Goal: Information Seeking & Learning: Check status

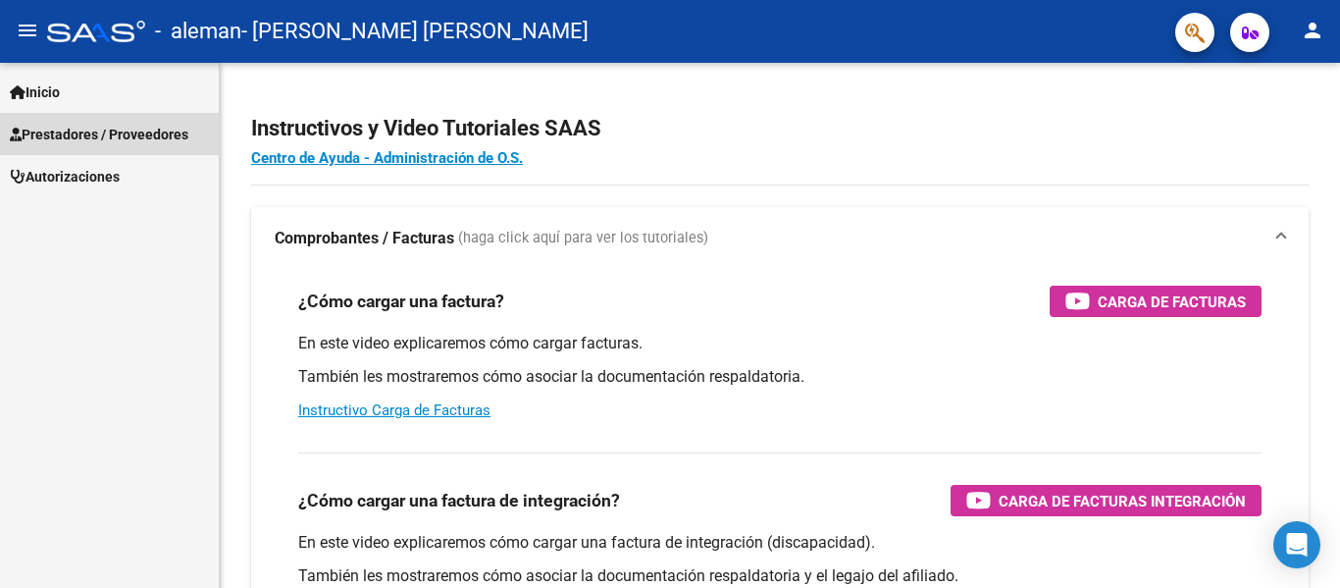
click at [64, 134] on span "Prestadores / Proveedores" at bounding box center [99, 135] width 179 height 22
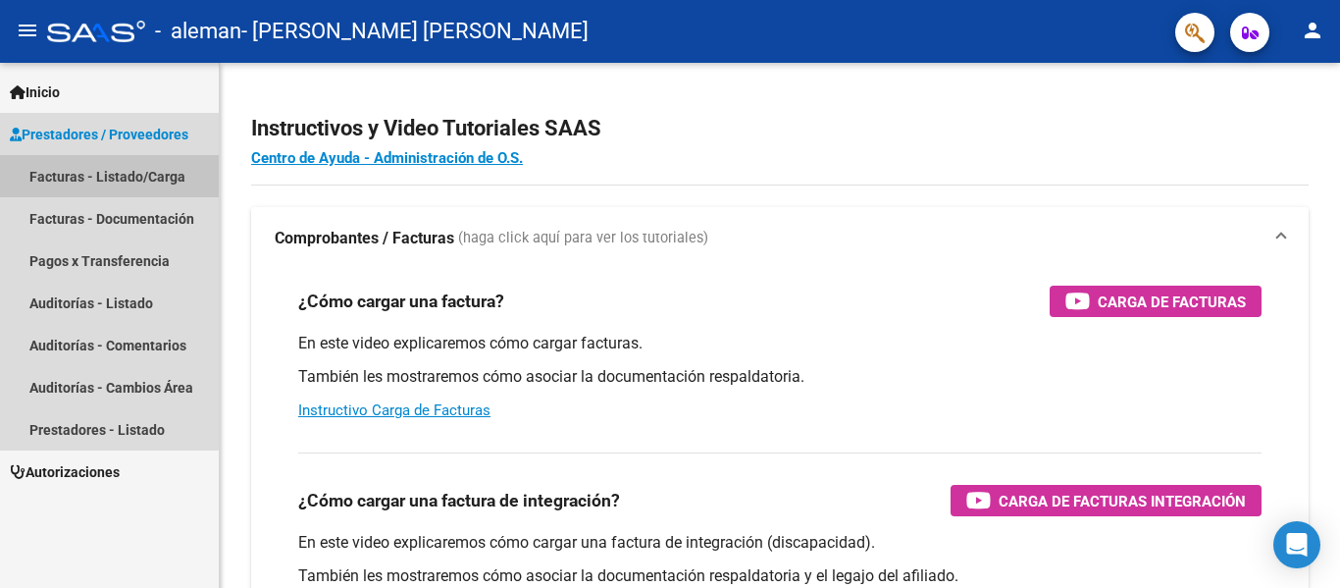
click at [103, 168] on link "Facturas - Listado/Carga" at bounding box center [109, 176] width 219 height 42
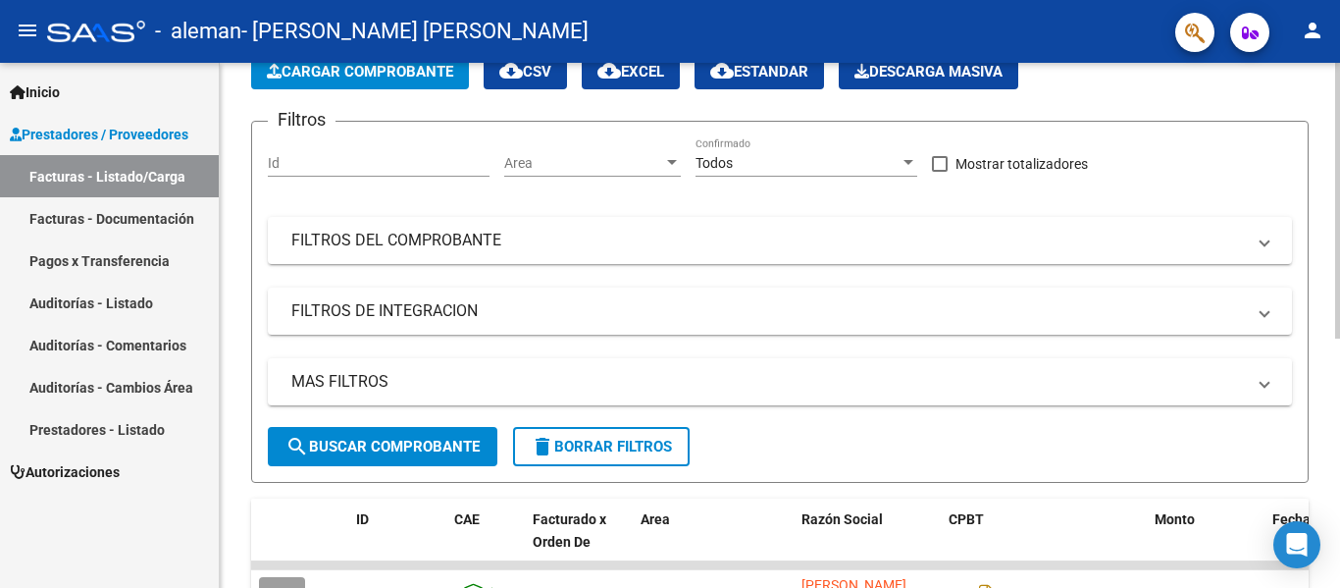
scroll to position [474, 0]
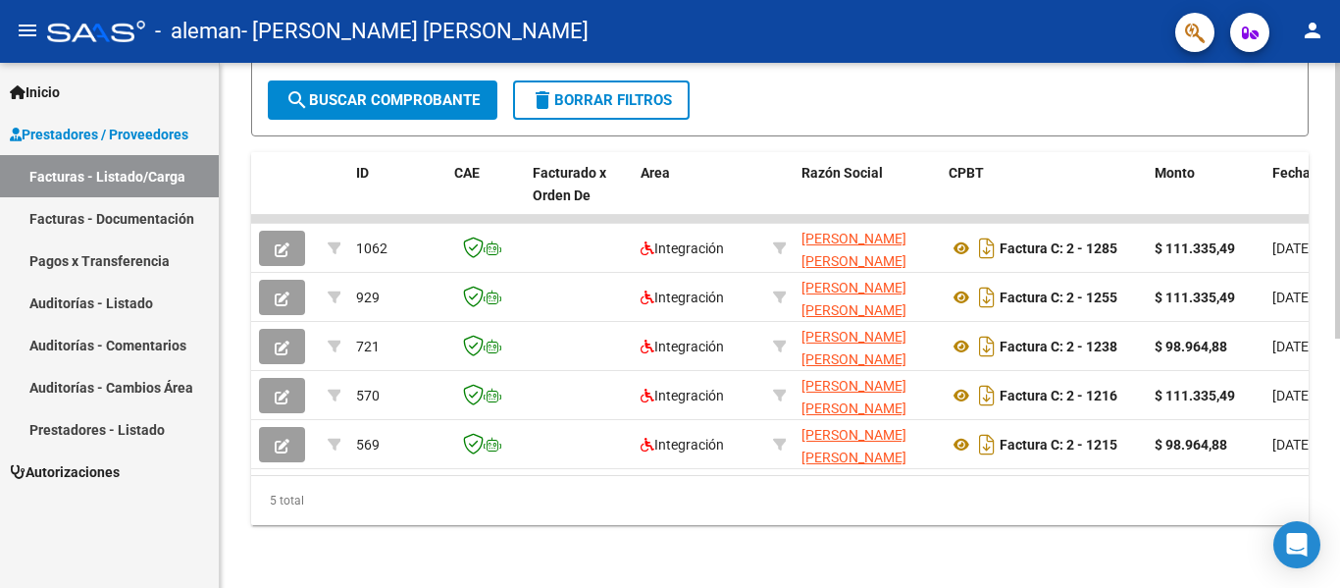
click at [1339, 509] on div at bounding box center [1337, 450] width 5 height 276
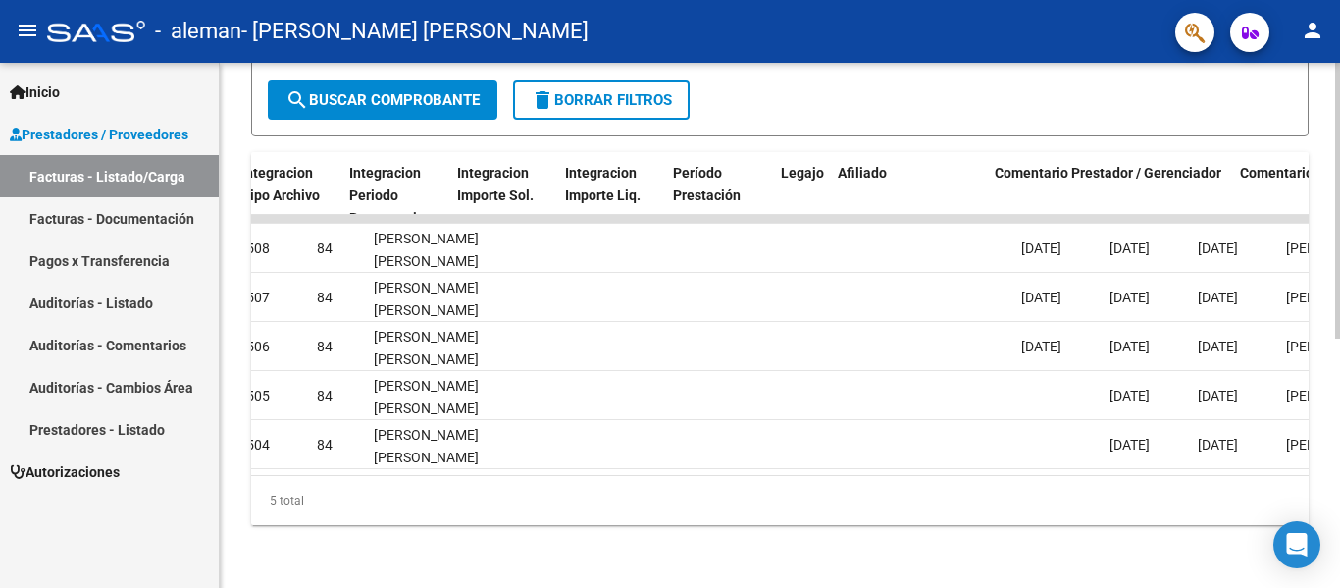
scroll to position [0, 0]
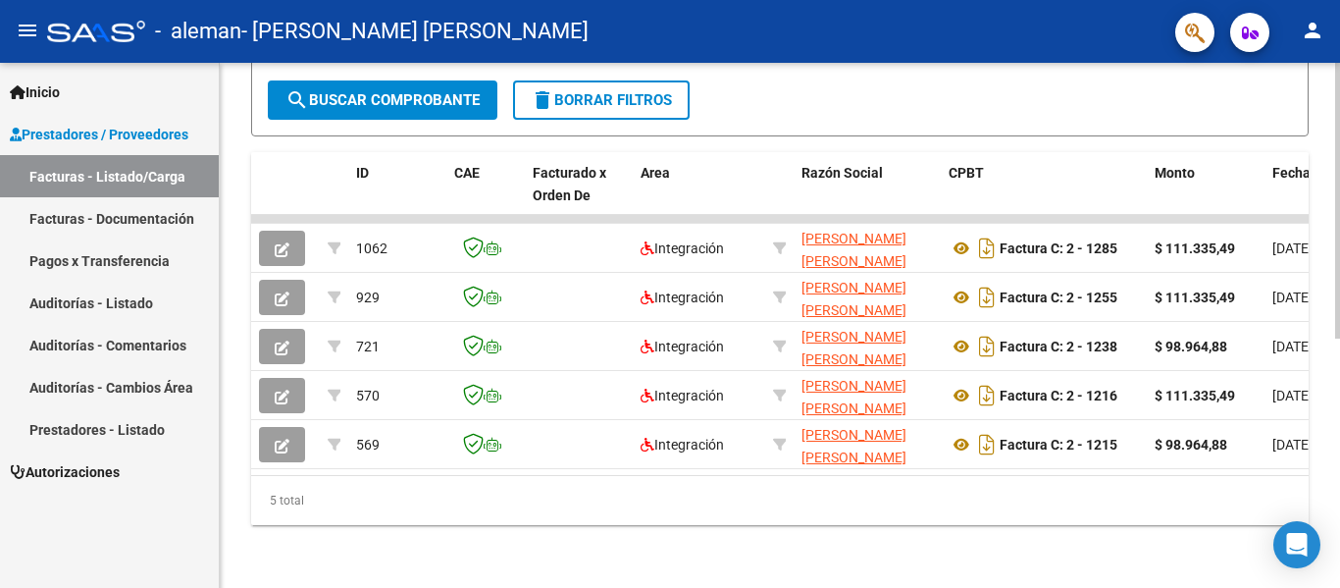
drag, startPoint x: 1119, startPoint y: 559, endPoint x: 1080, endPoint y: 539, distance: 44.3
click at [1119, 559] on div "Video tutorial PRESTADORES -> Listado de CPBTs Emitidos por Prestadores / Prove…" at bounding box center [780, 96] width 1120 height 983
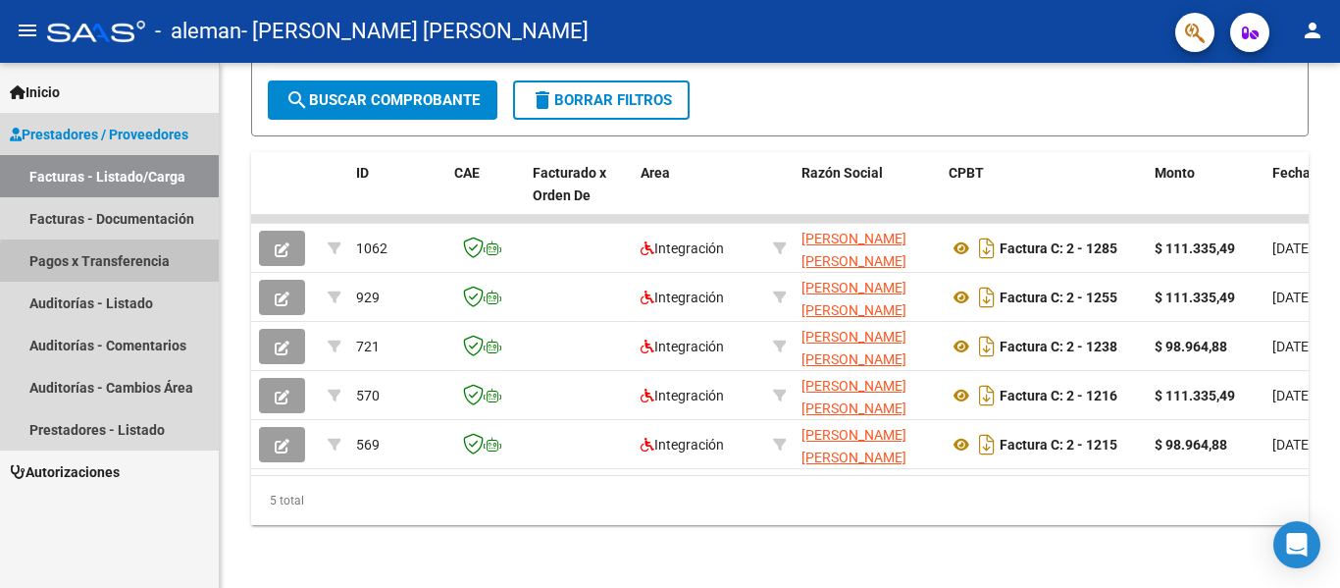
click at [167, 268] on link "Pagos x Transferencia" at bounding box center [109, 260] width 219 height 42
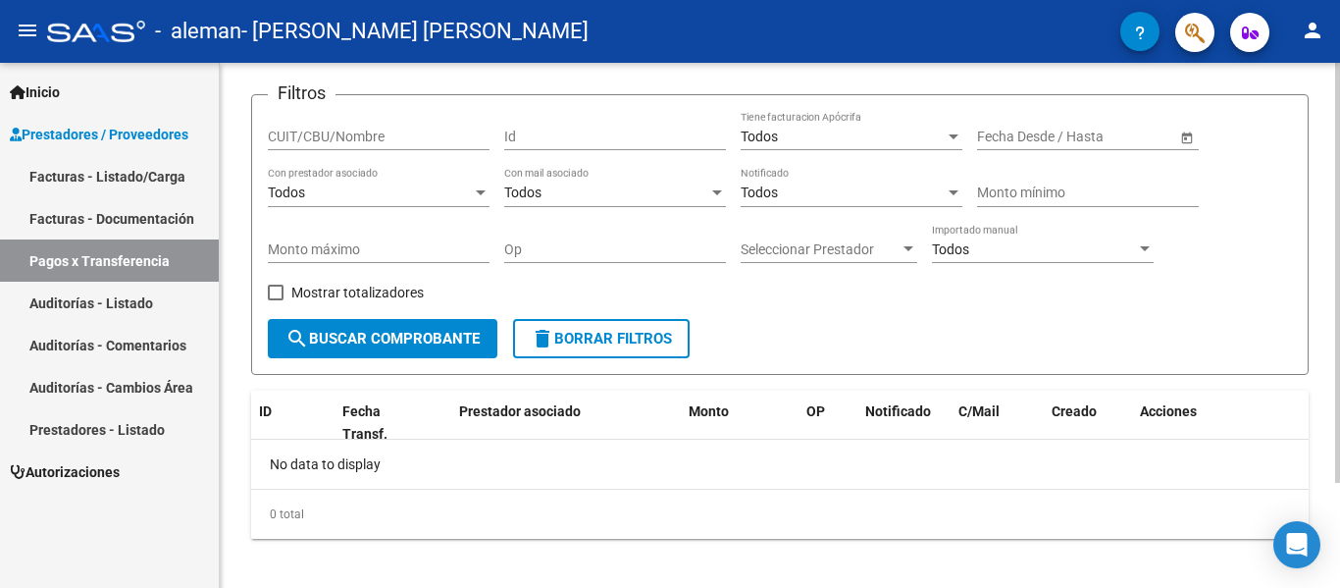
scroll to position [131, 0]
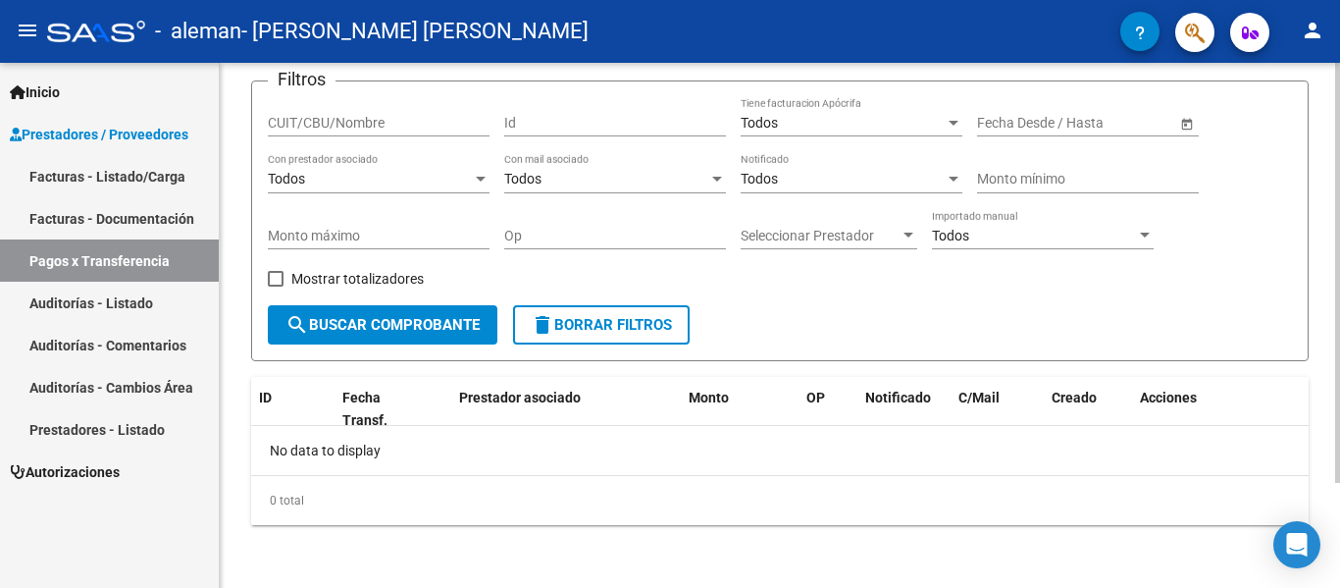
click at [1339, 395] on div at bounding box center [1337, 378] width 5 height 420
click at [390, 311] on button "search Buscar Comprobante" at bounding box center [383, 324] width 230 height 39
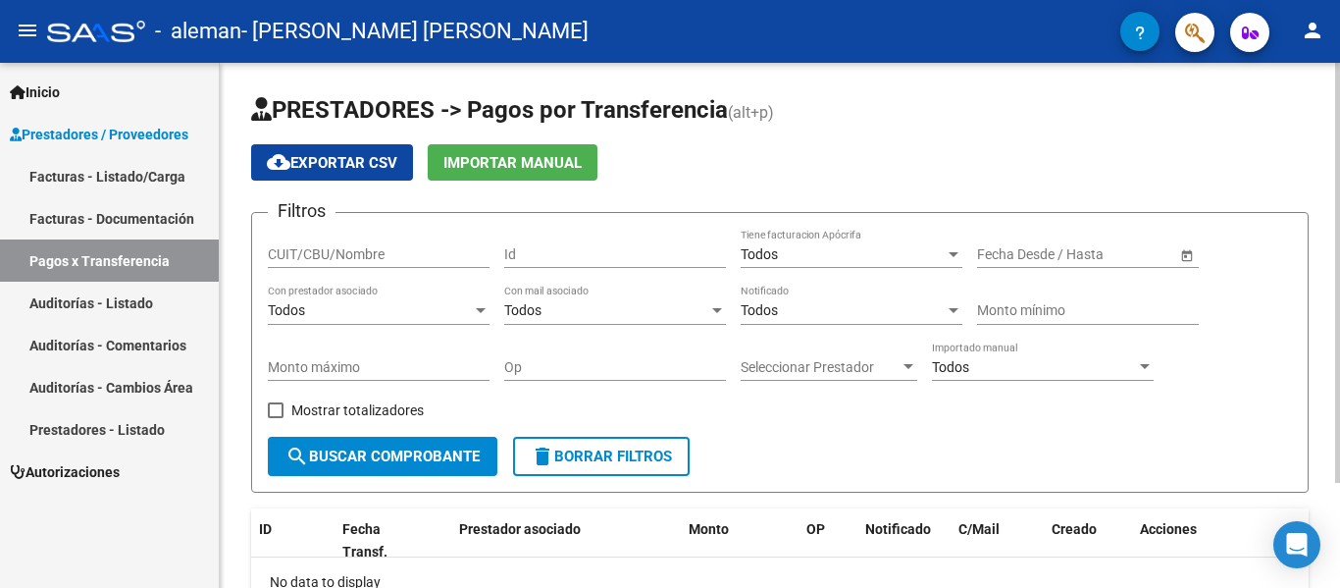
click at [1334, 141] on div "PRESTADORES -> Pagos por Transferencia (alt+p) cloud_download Exportar CSV Impo…" at bounding box center [782, 391] width 1125 height 656
click at [445, 253] on input "CUIT/CBU/Nombre" at bounding box center [379, 254] width 222 height 17
type input "27353251223"
click at [403, 453] on span "search Buscar Comprobante" at bounding box center [383, 456] width 194 height 18
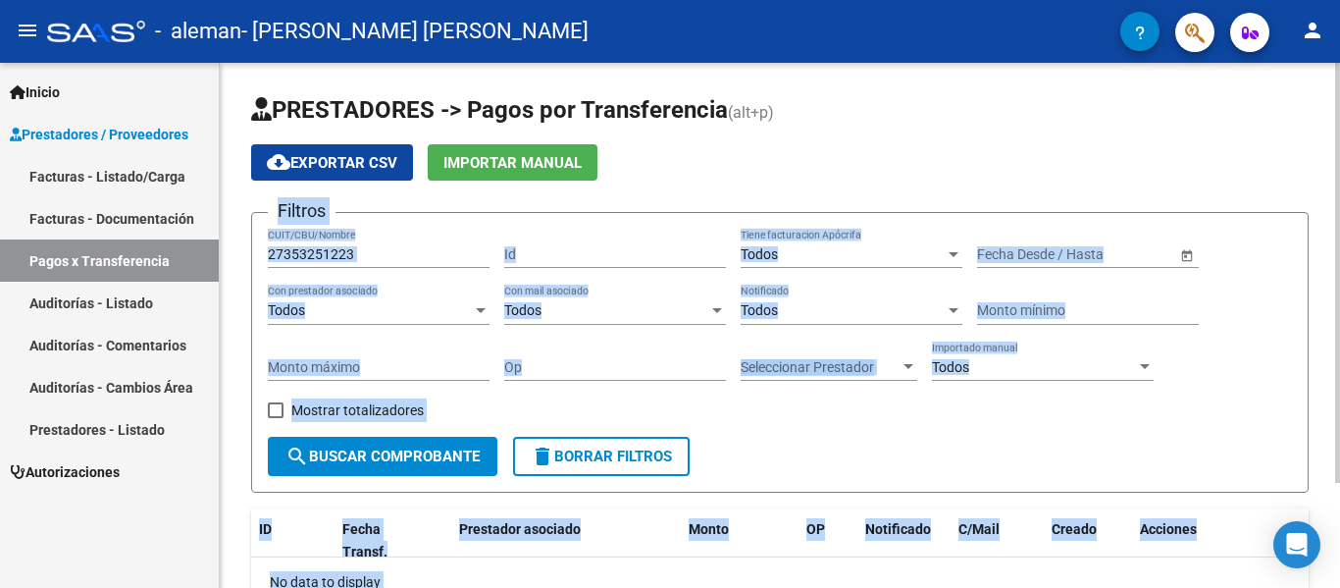
drag, startPoint x: 1325, startPoint y: 158, endPoint x: 1339, endPoint y: 336, distance: 178.1
click at [1339, 336] on div "PRESTADORES -> Pagos por Transferencia (alt+p) cloud_download Exportar CSV Impo…" at bounding box center [782, 391] width 1125 height 656
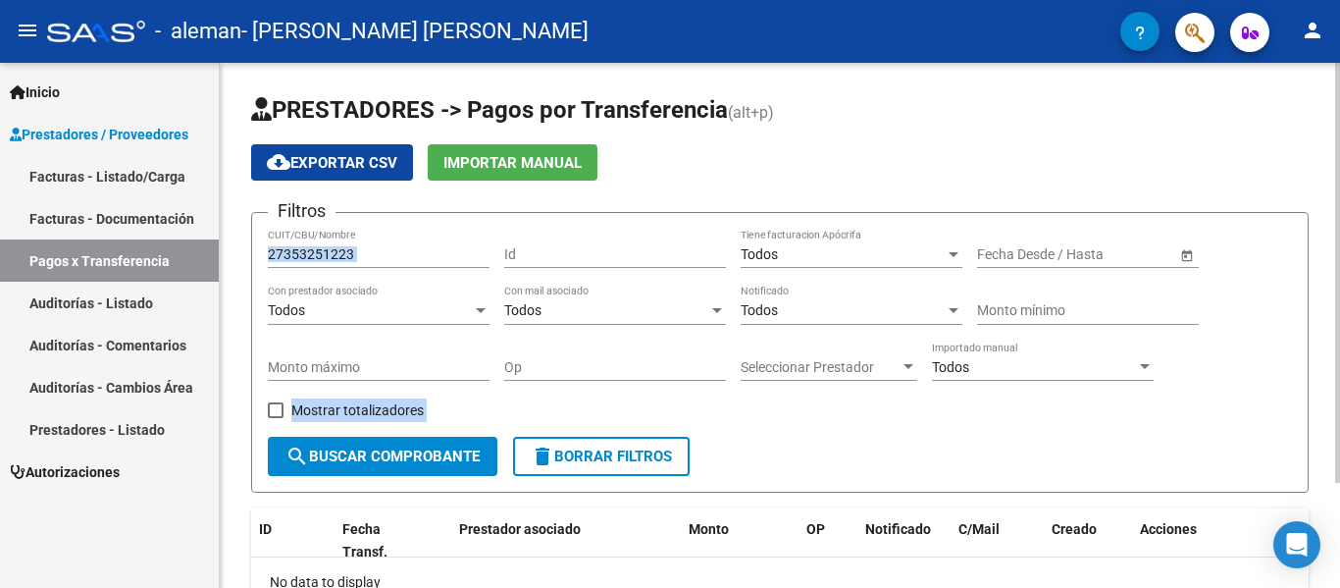
scroll to position [131, 0]
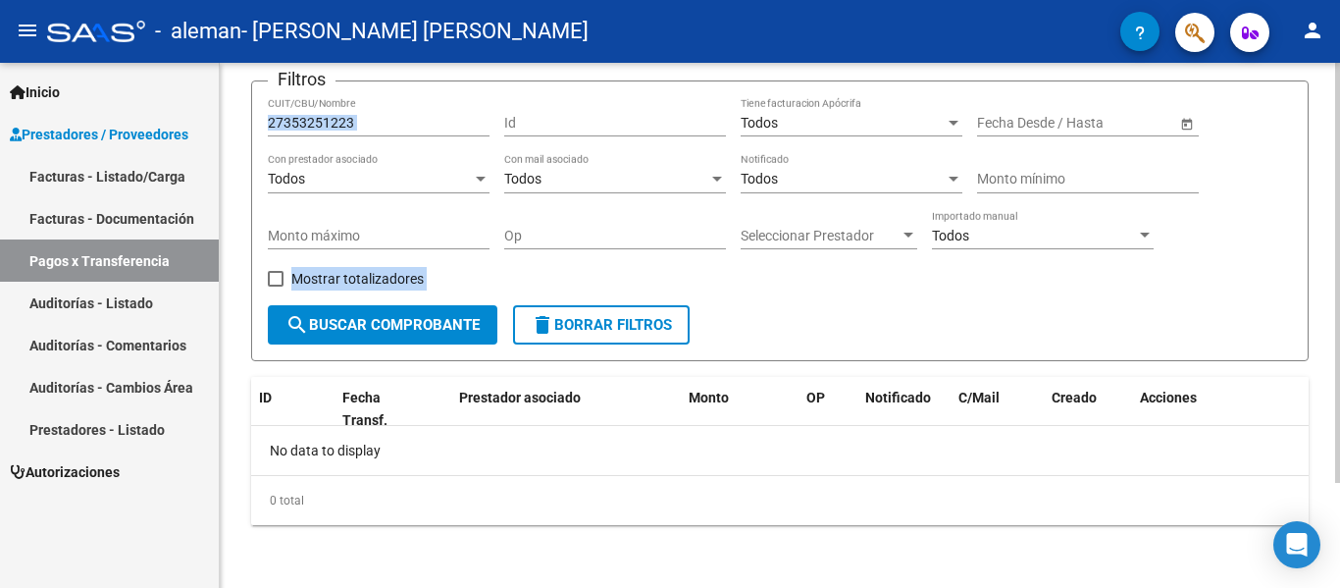
click at [1339, 417] on div at bounding box center [1337, 378] width 5 height 420
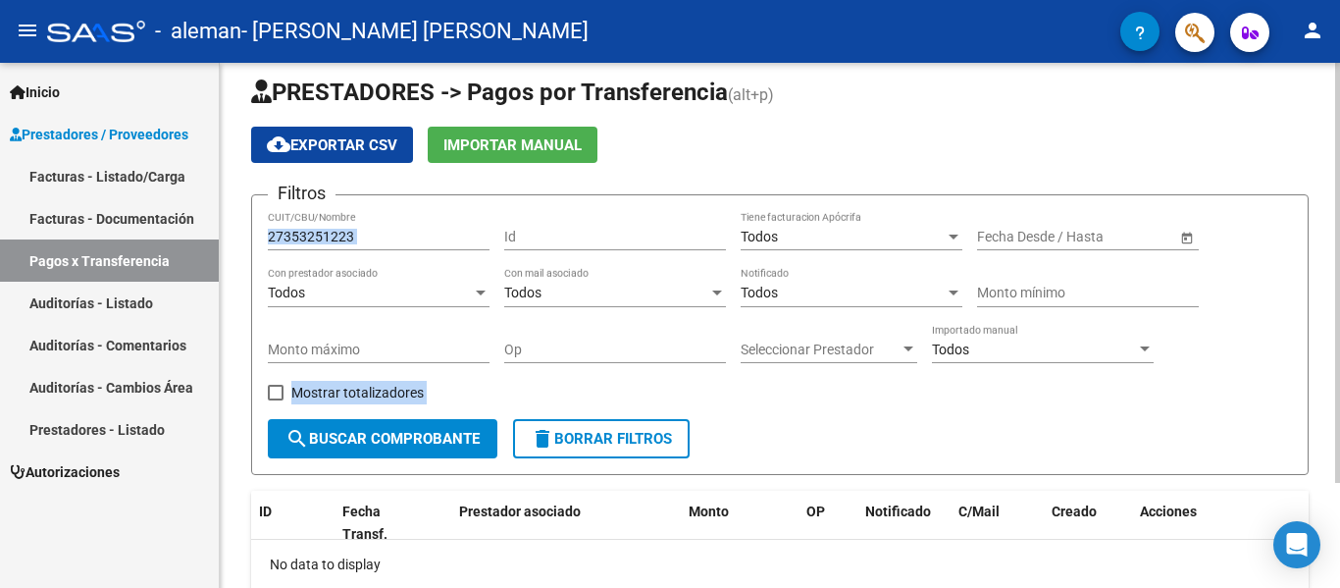
click at [1323, 325] on div "PRESTADORES -> Pagos por Transferencia (alt+p) cloud_download Exportar CSV Impo…" at bounding box center [782, 373] width 1125 height 656
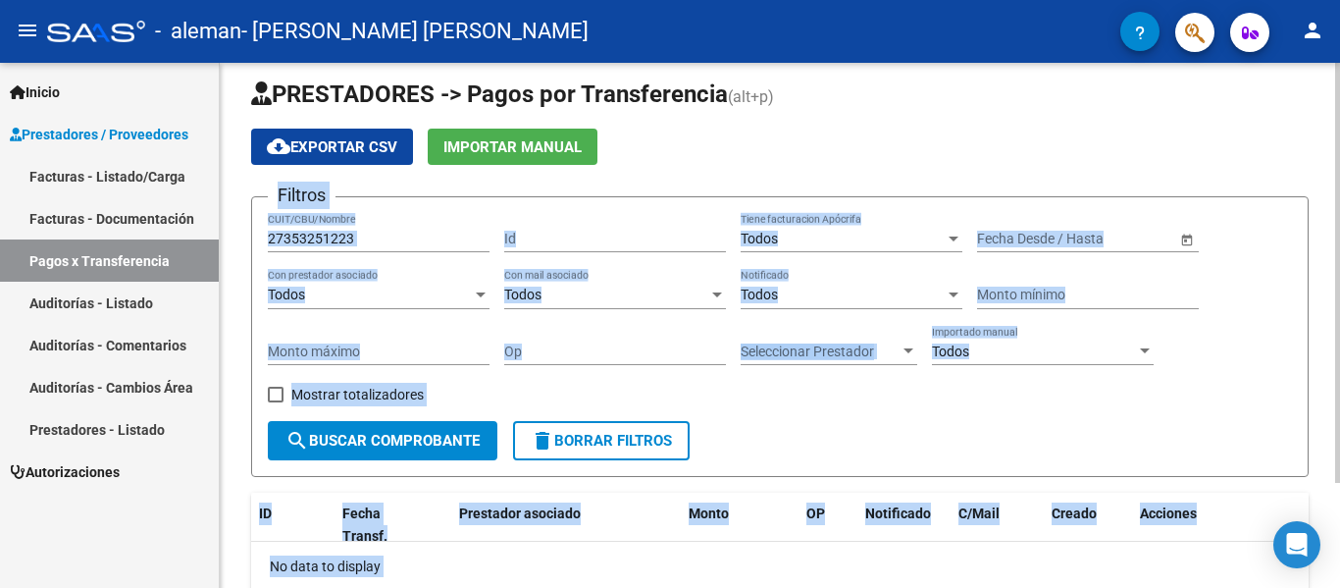
click at [547, 311] on div "Todos Con mail asociado" at bounding box center [615, 298] width 222 height 56
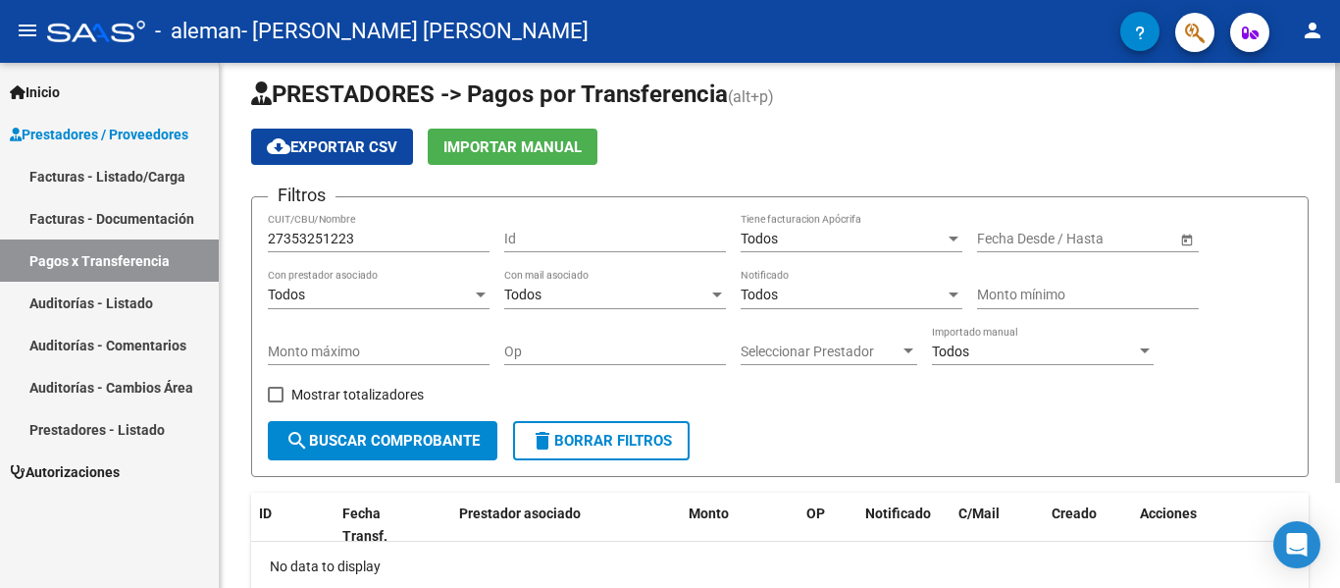
click at [791, 241] on div "Todos" at bounding box center [843, 239] width 204 height 17
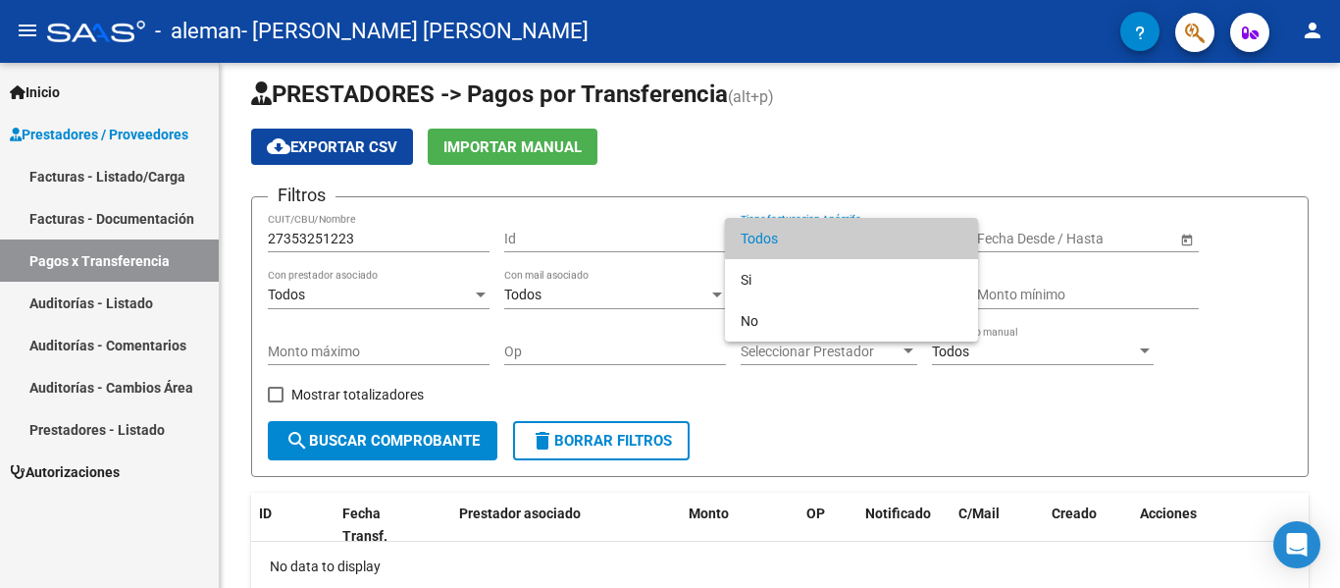
click at [797, 230] on span "Todos" at bounding box center [852, 238] width 222 height 41
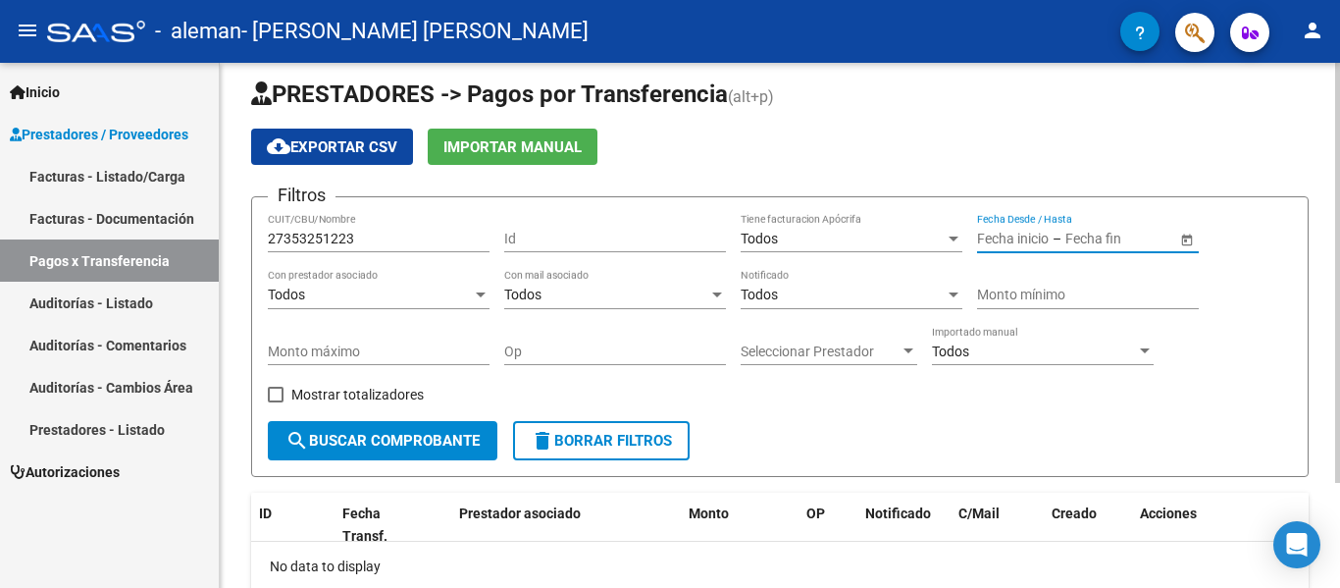
click at [987, 232] on input "text" at bounding box center [1013, 239] width 72 height 17
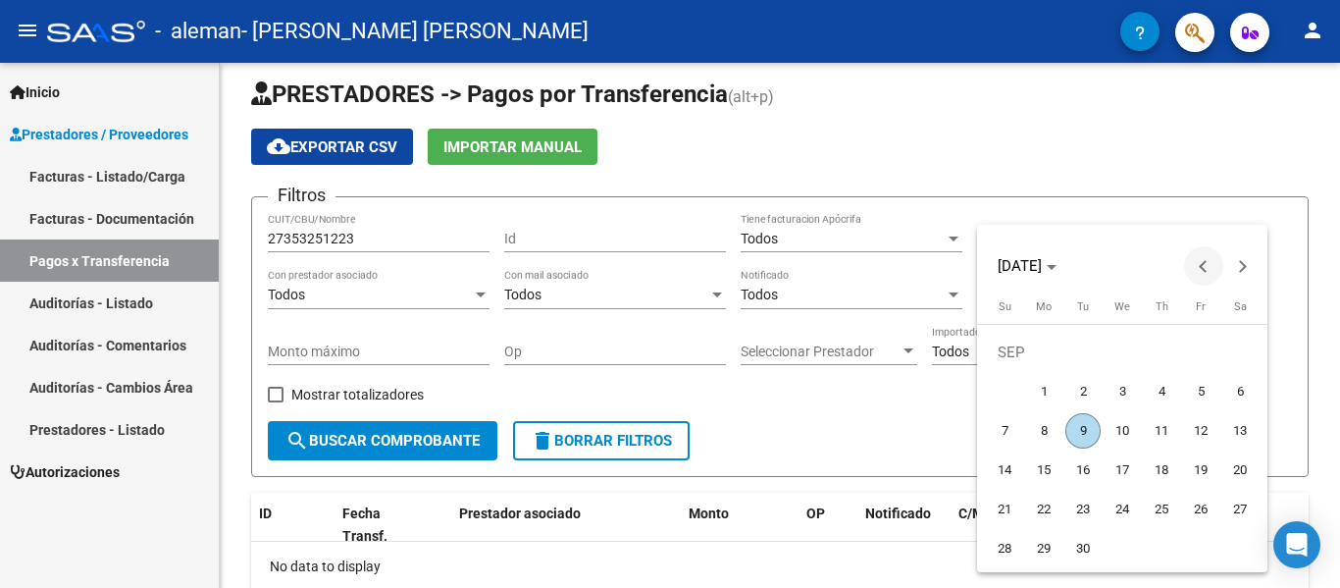
click at [1205, 260] on button "Previous month" at bounding box center [1203, 265] width 39 height 39
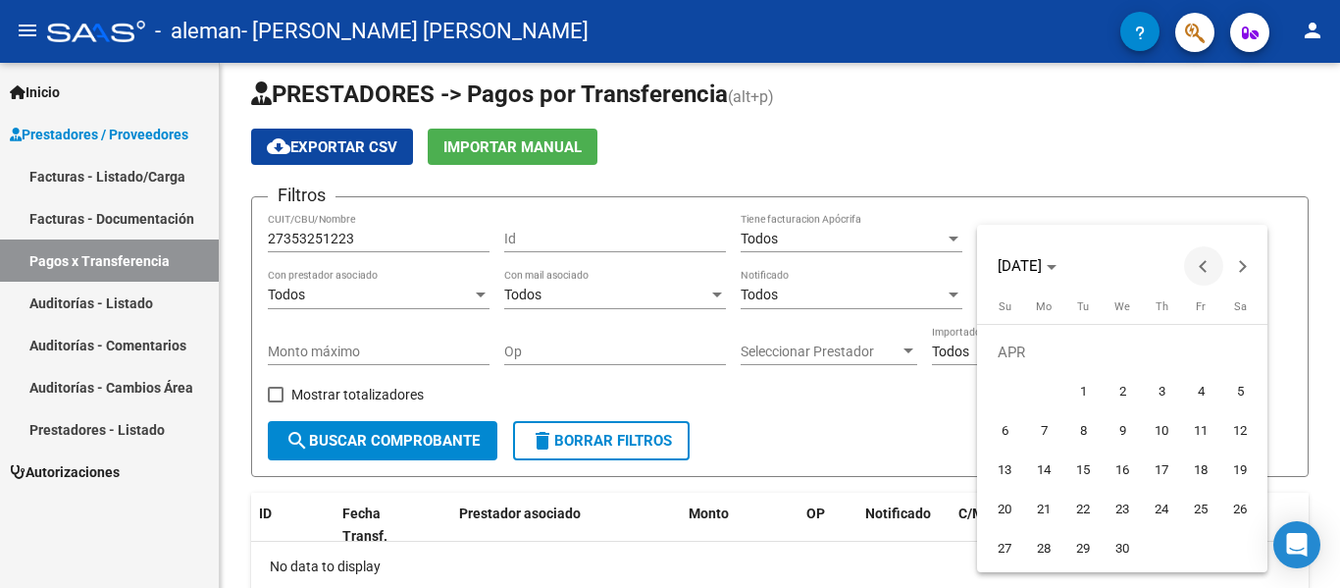
click at [1205, 260] on button "Previous month" at bounding box center [1203, 265] width 39 height 39
click at [1225, 343] on span "1" at bounding box center [1239, 352] width 35 height 35
type input "[DATE]"
click at [1245, 276] on span "Next month" at bounding box center [1242, 265] width 39 height 39
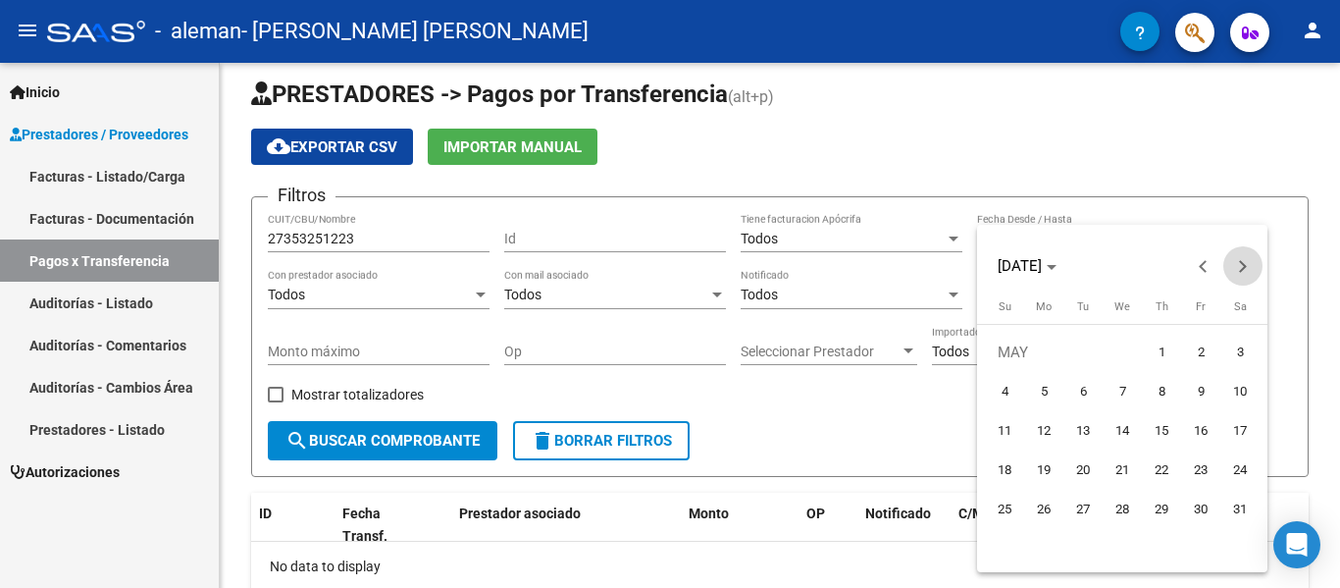
click at [1245, 276] on span "Next month" at bounding box center [1242, 265] width 39 height 39
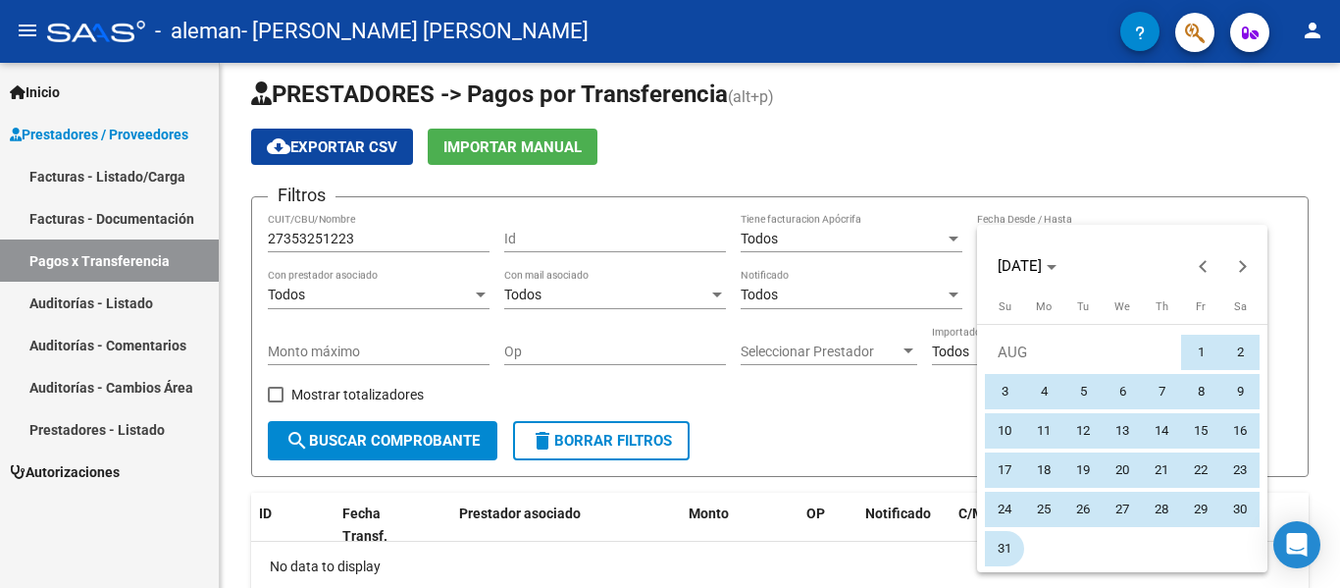
click at [995, 543] on span "31" at bounding box center [1004, 548] width 35 height 35
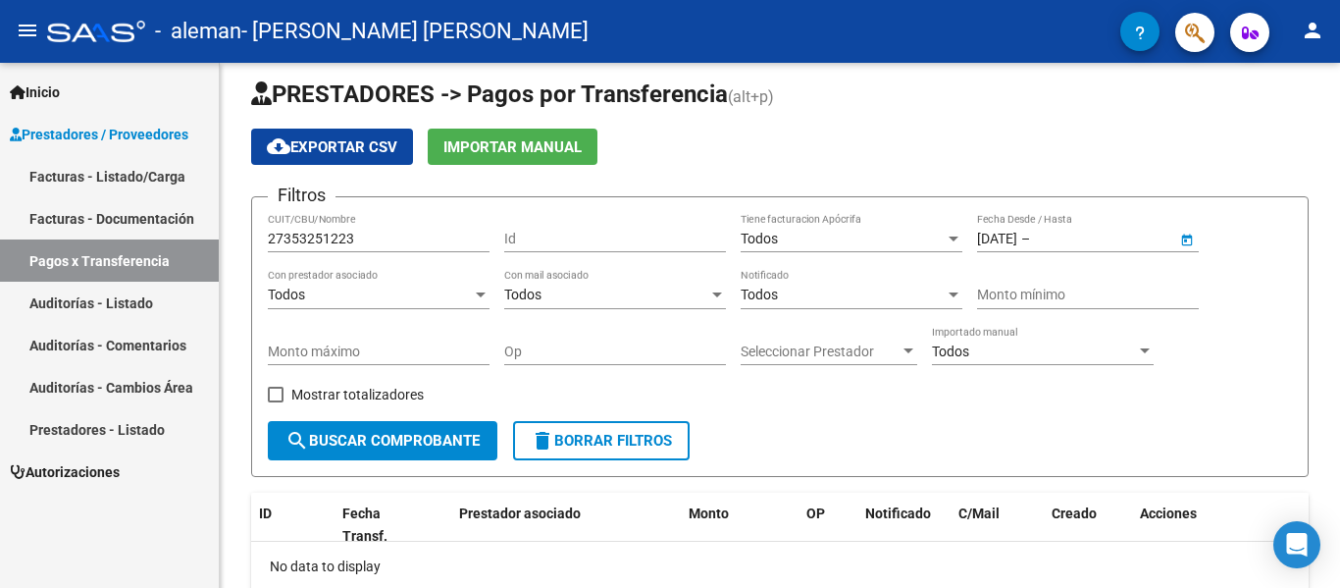
type input "[DATE]"
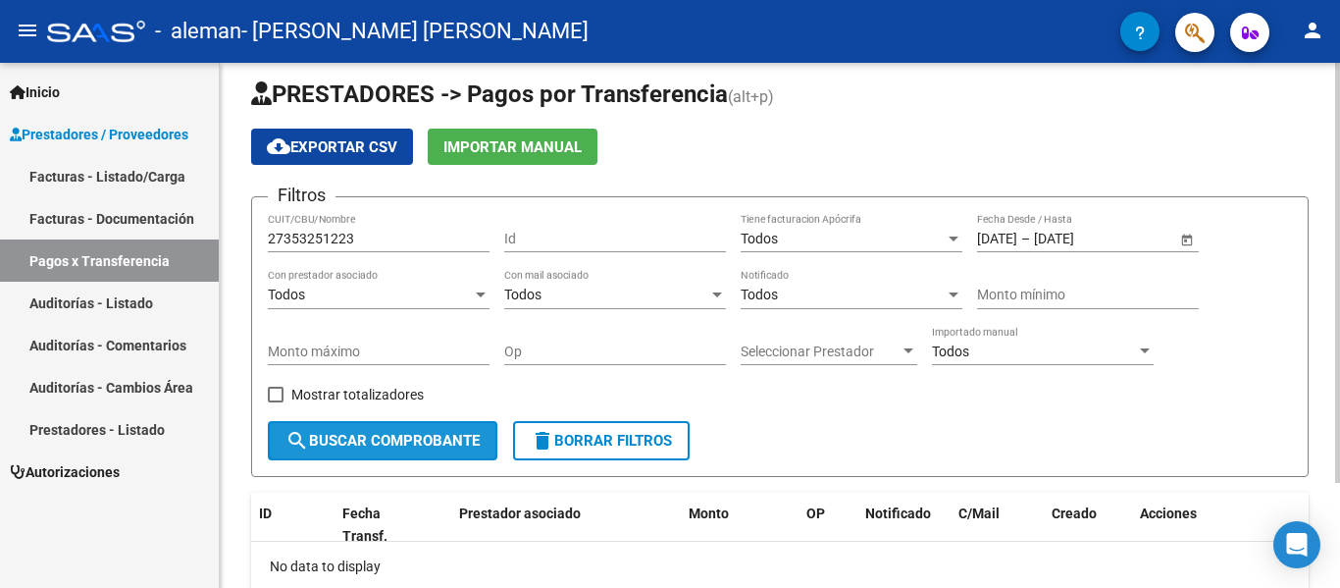
click at [469, 443] on span "search Buscar Comprobante" at bounding box center [383, 441] width 194 height 18
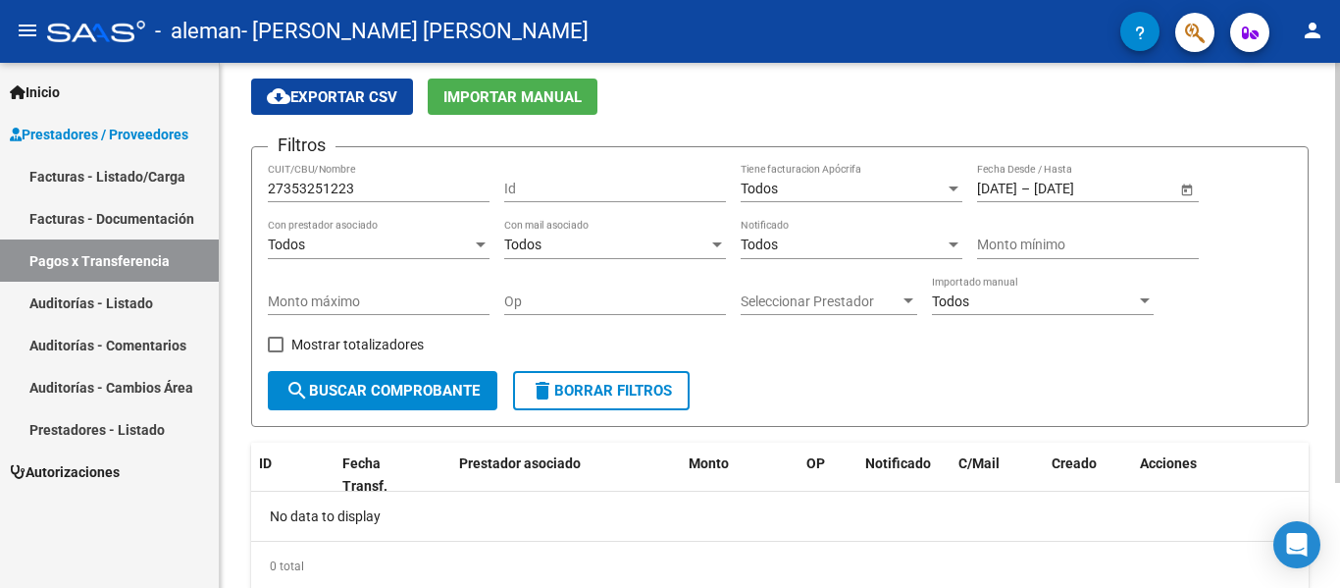
scroll to position [26, 0]
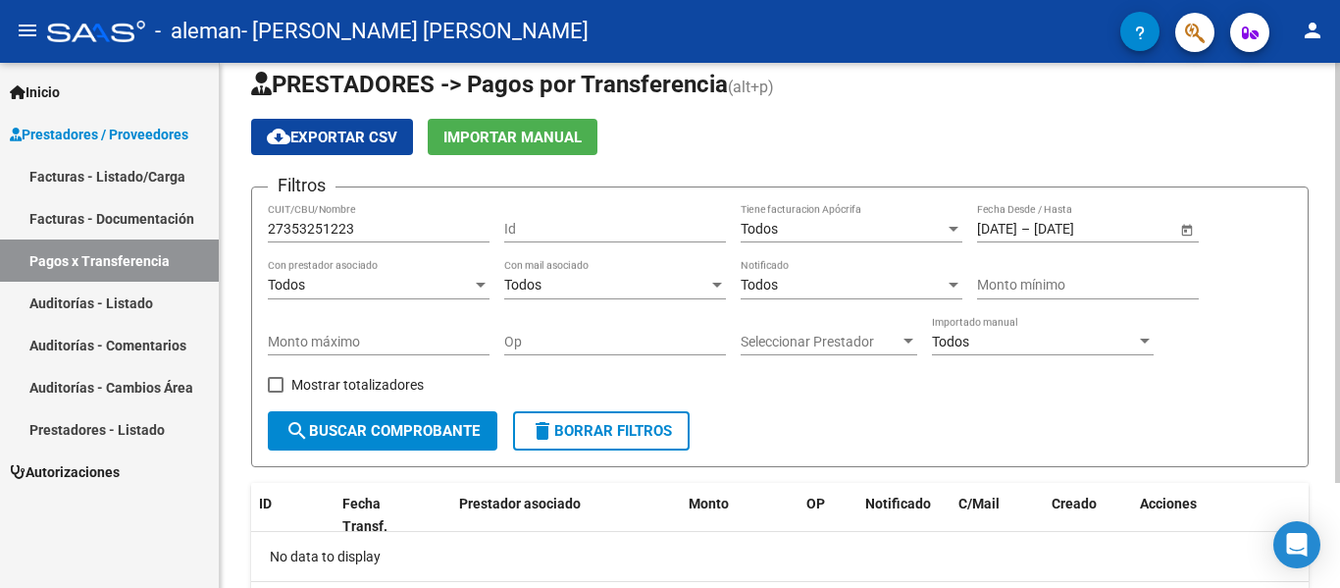
click at [1339, 183] on div at bounding box center [1337, 293] width 5 height 420
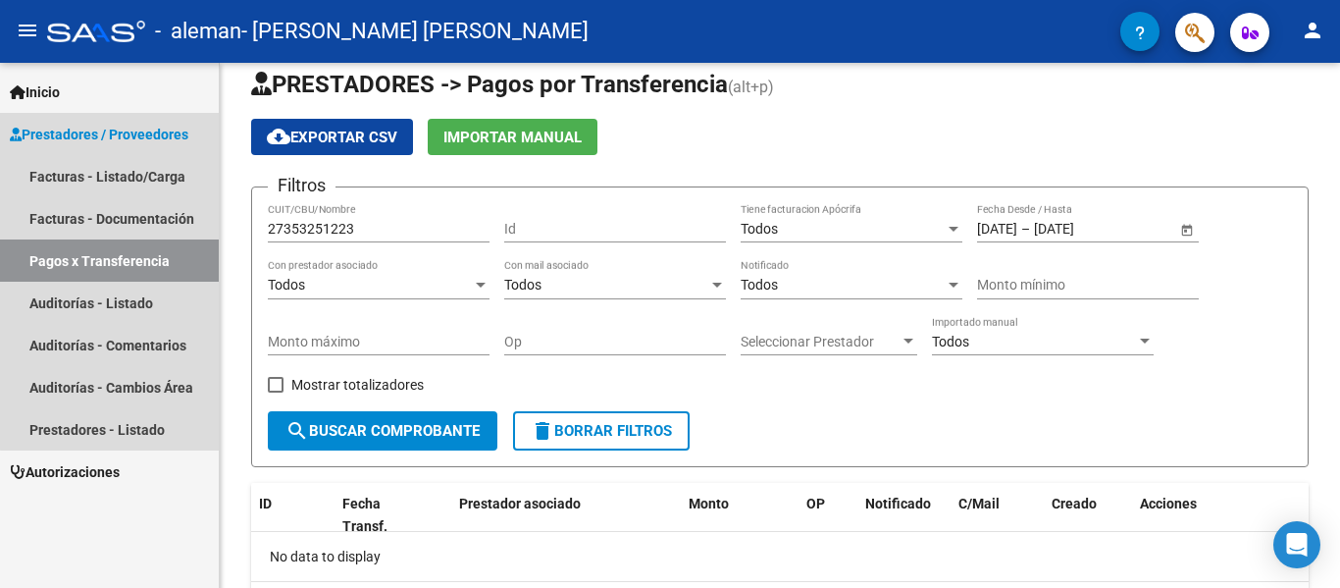
click at [168, 266] on link "Pagos x Transferencia" at bounding box center [109, 260] width 219 height 42
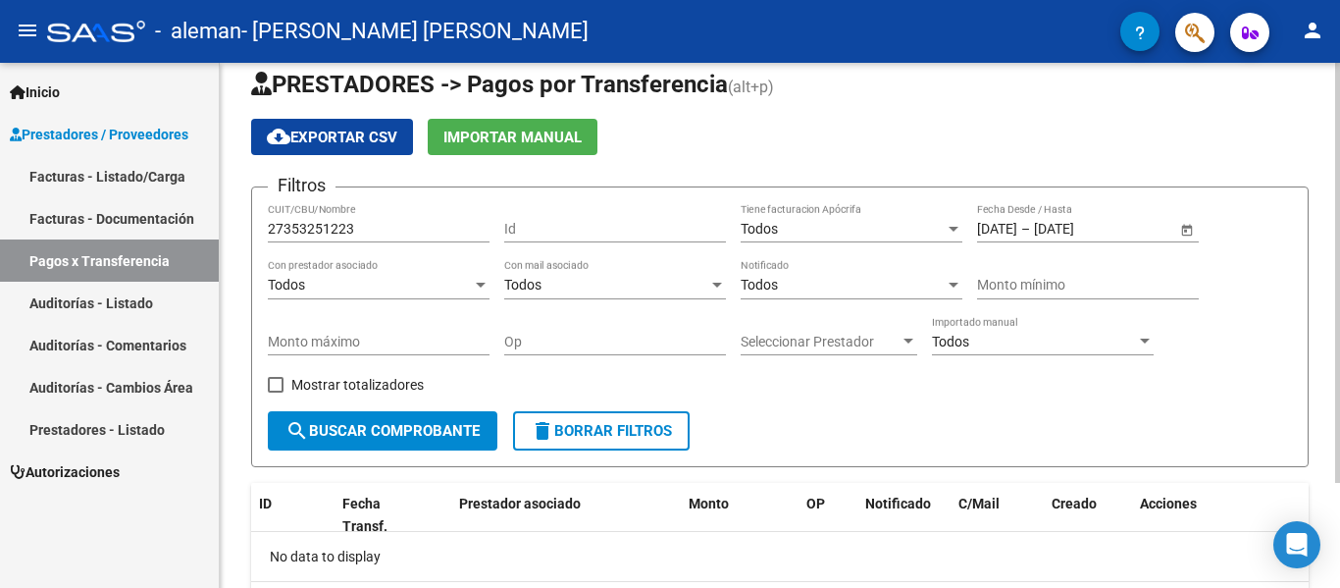
click at [454, 293] on div "Todos Con prestador asociado" at bounding box center [379, 279] width 222 height 39
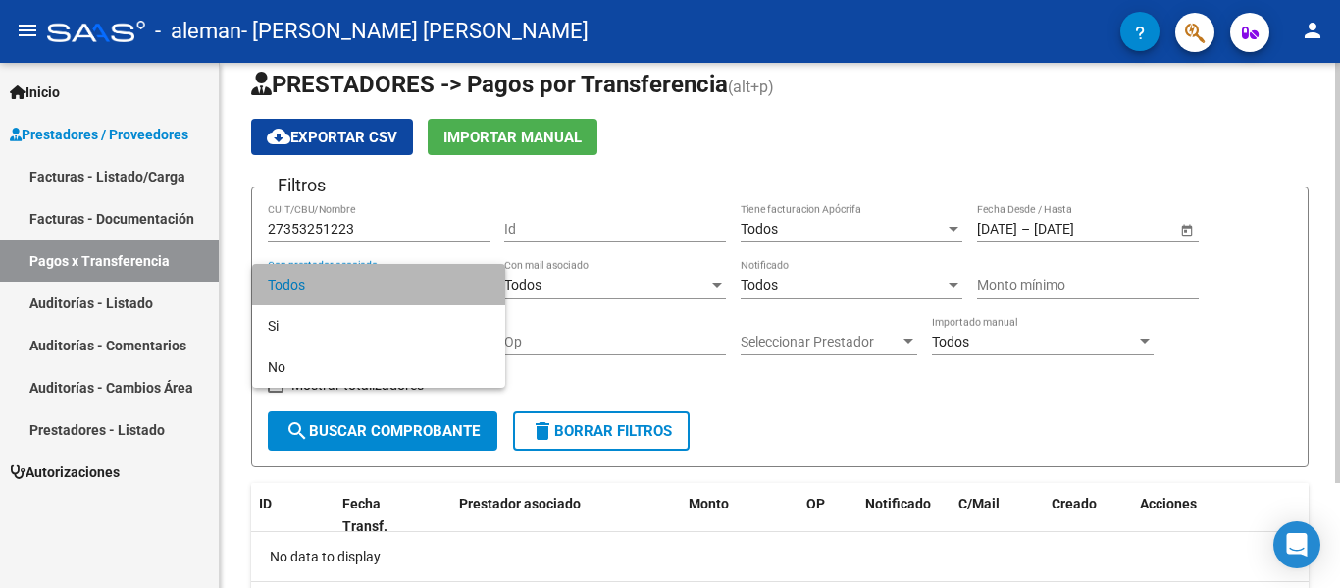
click at [454, 293] on span "Todos" at bounding box center [379, 284] width 222 height 41
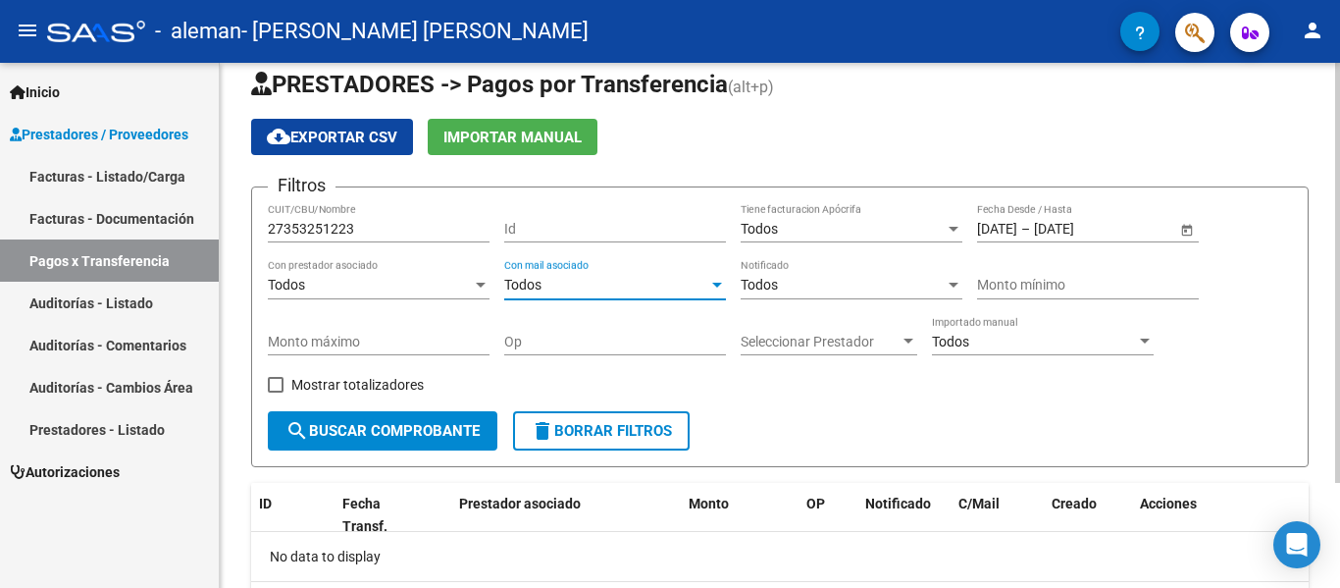
click at [554, 284] on div "Todos" at bounding box center [606, 285] width 204 height 17
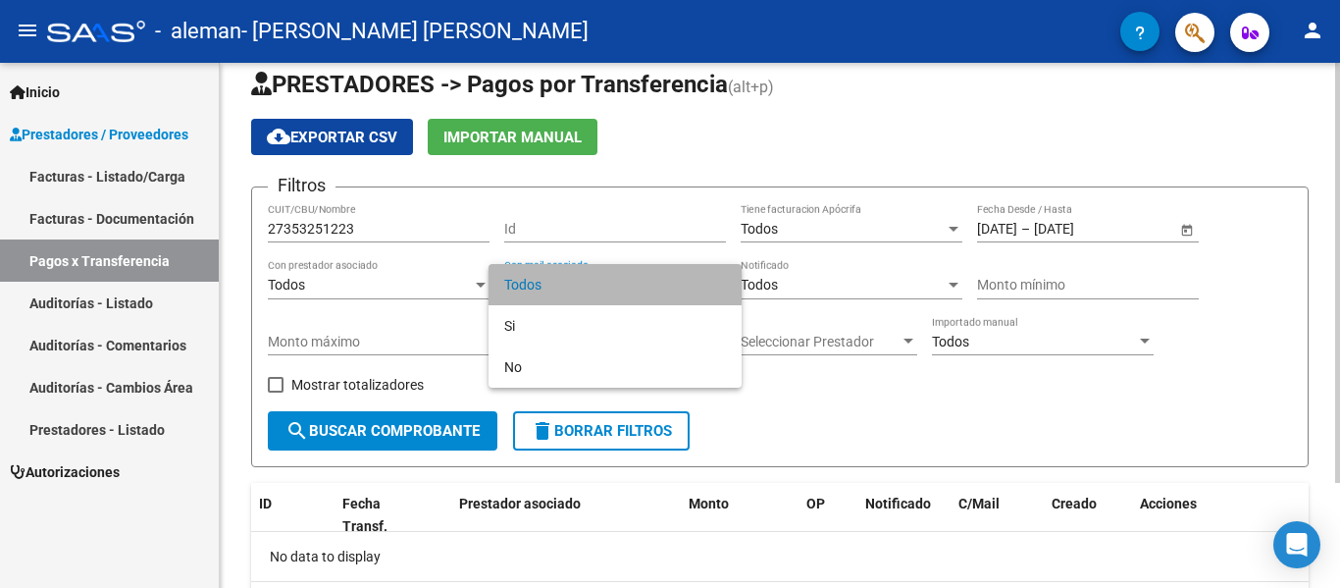
click at [554, 284] on span "Todos" at bounding box center [615, 284] width 222 height 41
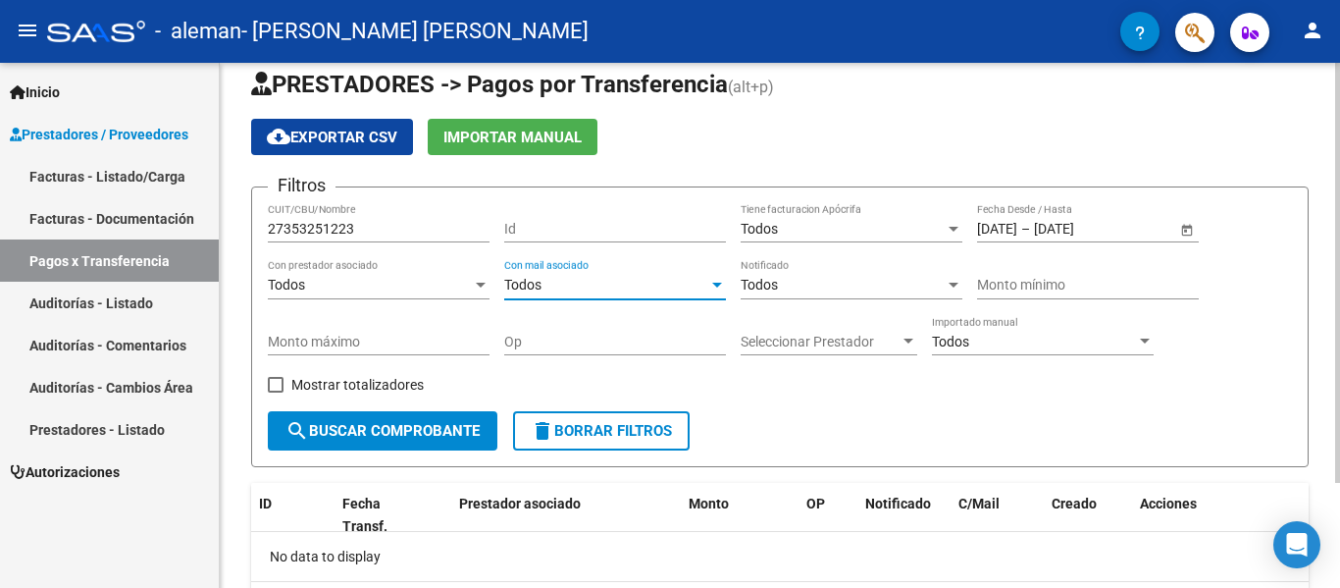
click at [787, 336] on span "Seleccionar Prestador" at bounding box center [820, 342] width 159 height 17
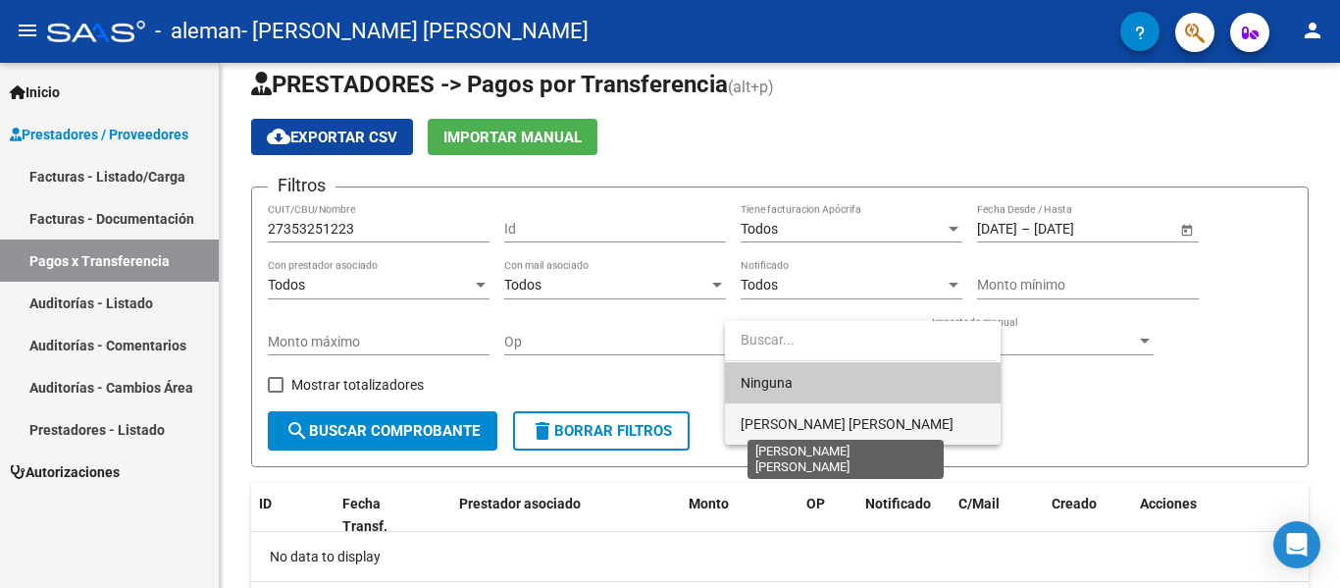
click at [813, 426] on span "[PERSON_NAME] [PERSON_NAME]" at bounding box center [847, 424] width 213 height 16
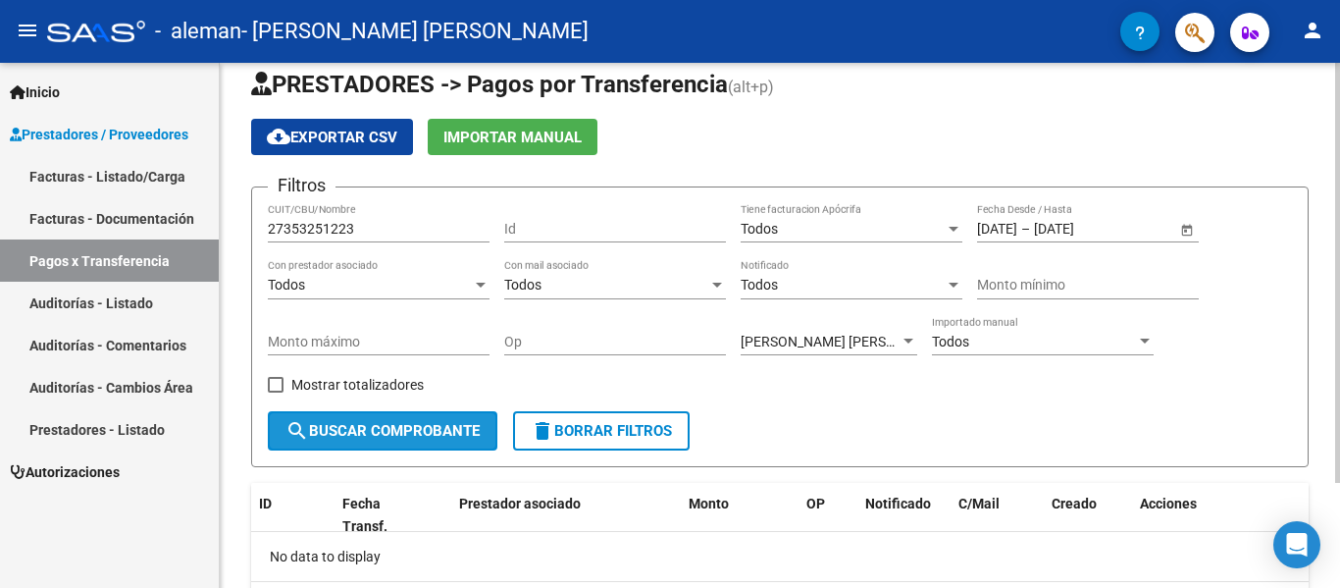
click at [354, 425] on span "search Buscar Comprobante" at bounding box center [383, 431] width 194 height 18
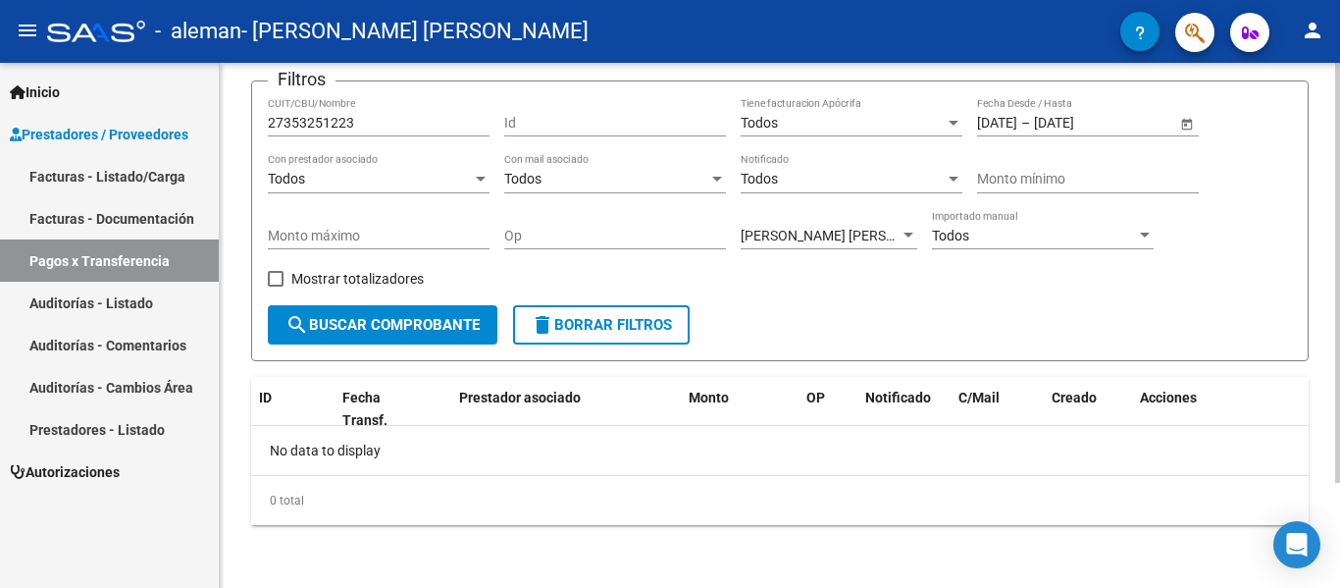
click at [1329, 347] on div "PRESTADORES -> Pagos por Transferencia (alt+p) cloud_download Exportar CSV Impo…" at bounding box center [782, 259] width 1125 height 656
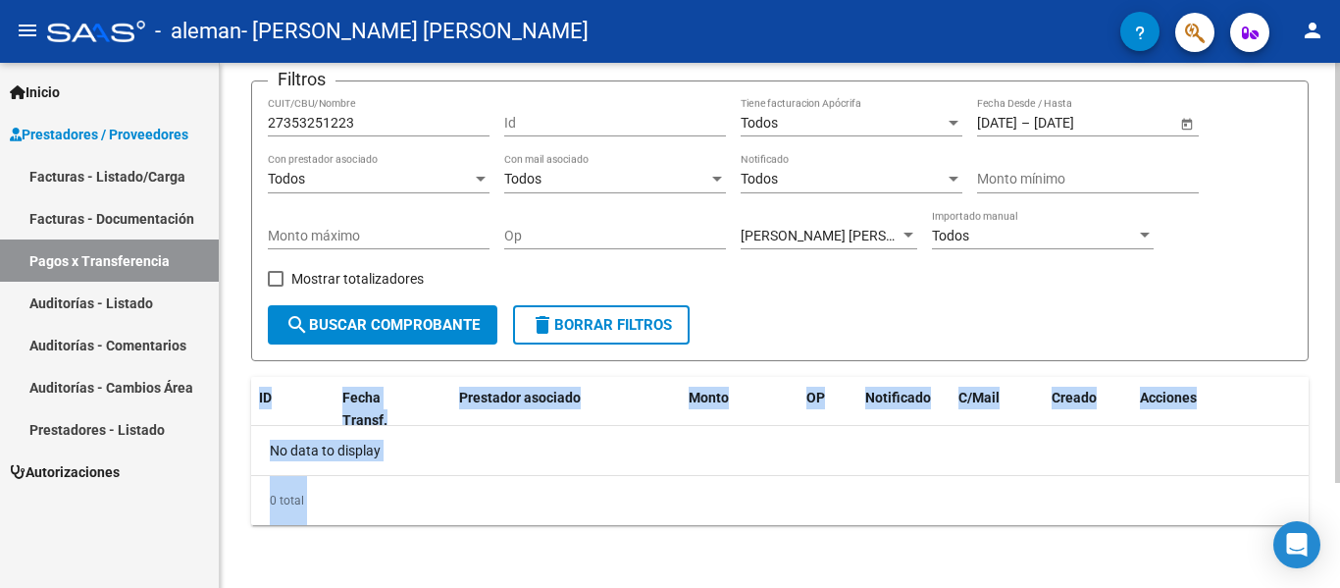
drag, startPoint x: 1333, startPoint y: 335, endPoint x: 1339, endPoint y: 281, distance: 54.3
click at [1339, 281] on div "PRESTADORES -> Pagos por Transferencia (alt+p) cloud_download Exportar CSV Impo…" at bounding box center [782, 259] width 1125 height 656
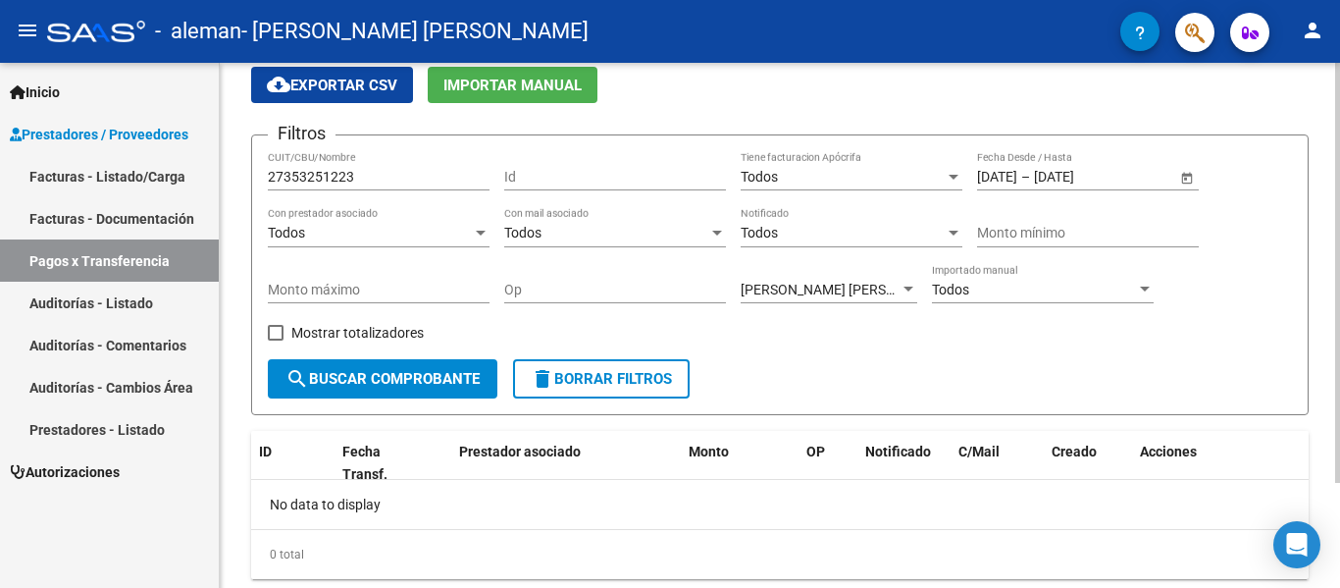
click at [1337, 240] on div at bounding box center [1337, 335] width 5 height 420
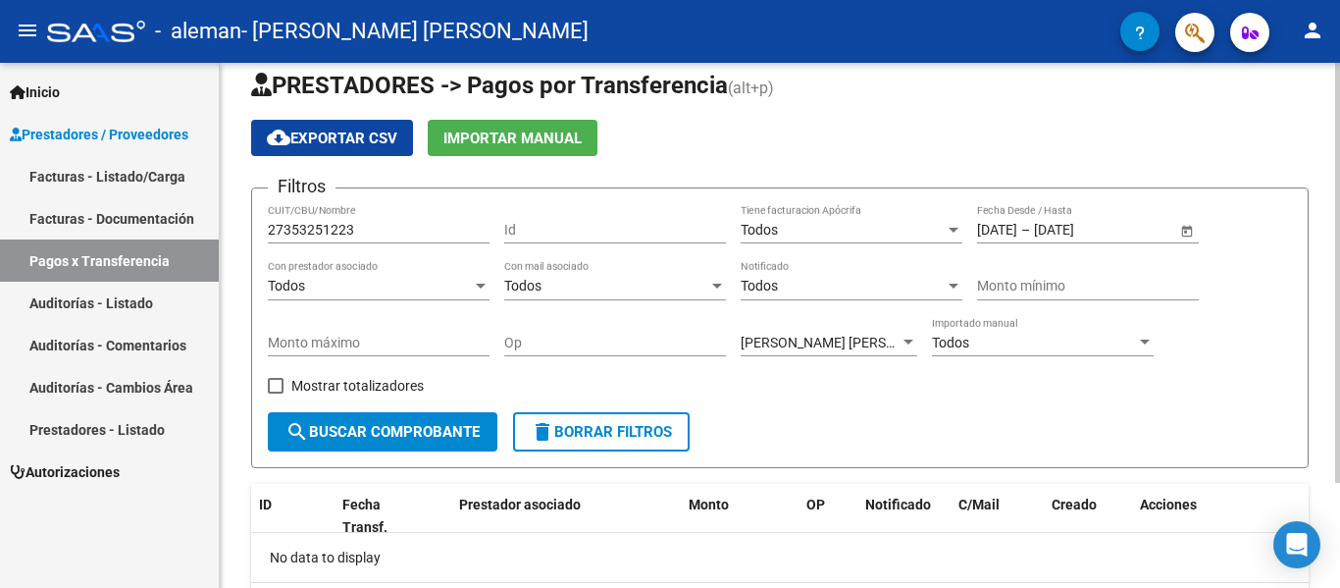
click at [1327, 196] on div "PRESTADORES -> Pagos por Transferencia (alt+p) cloud_download Exportar CSV Impo…" at bounding box center [782, 366] width 1125 height 656
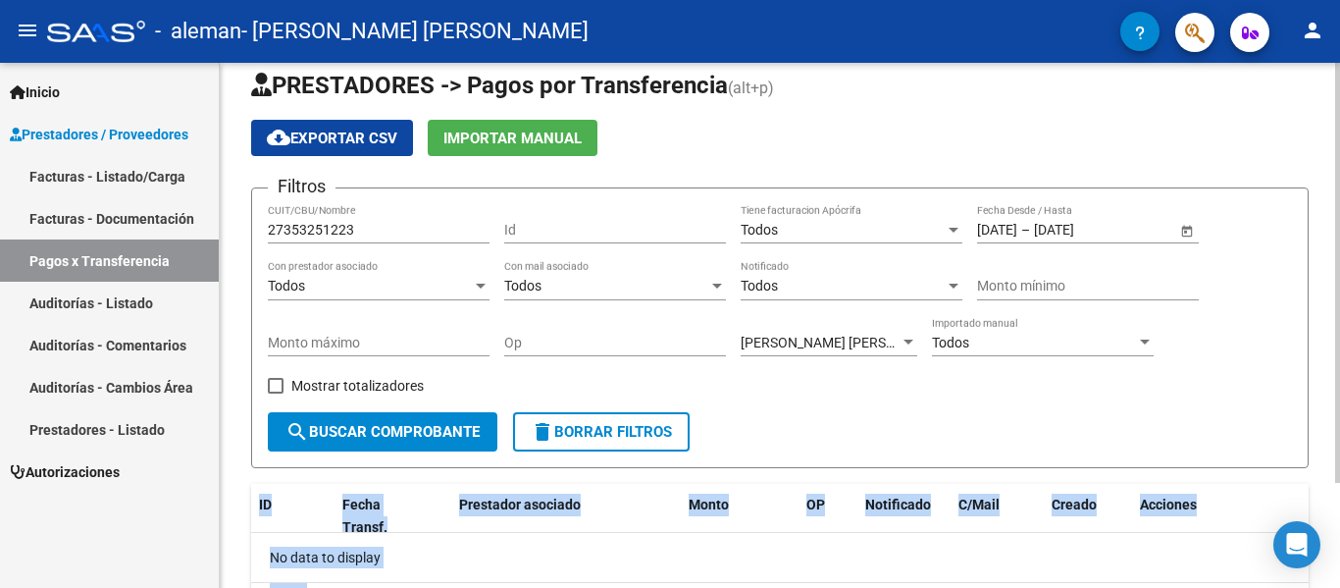
scroll to position [23, 0]
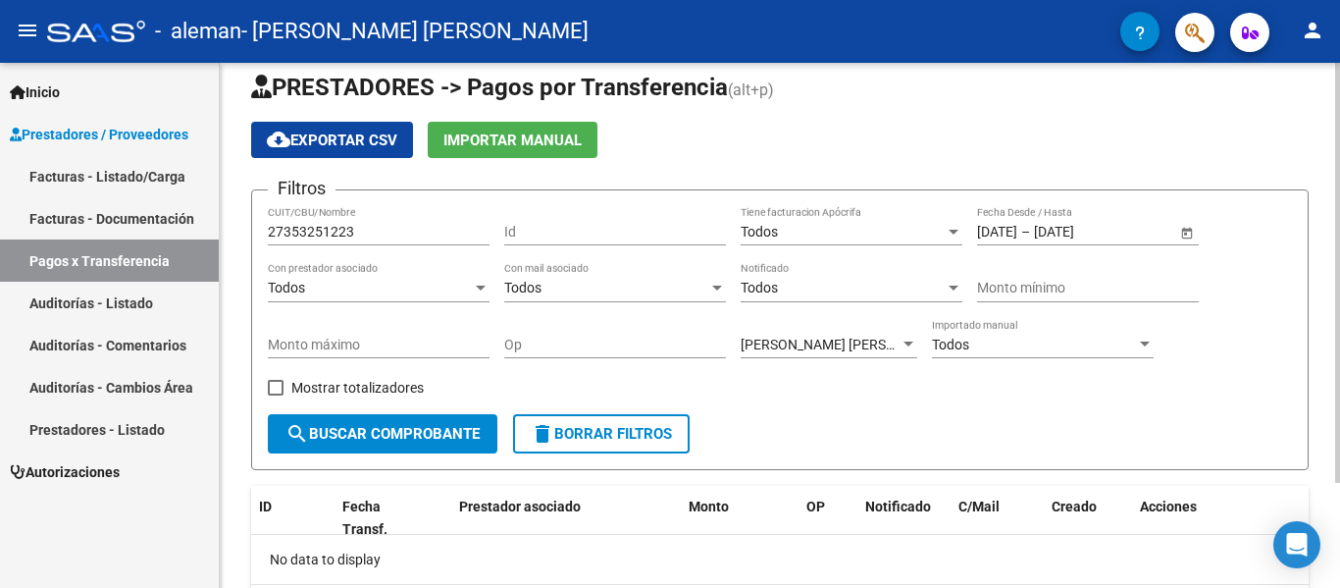
click at [455, 282] on div "Todos" at bounding box center [370, 288] width 204 height 17
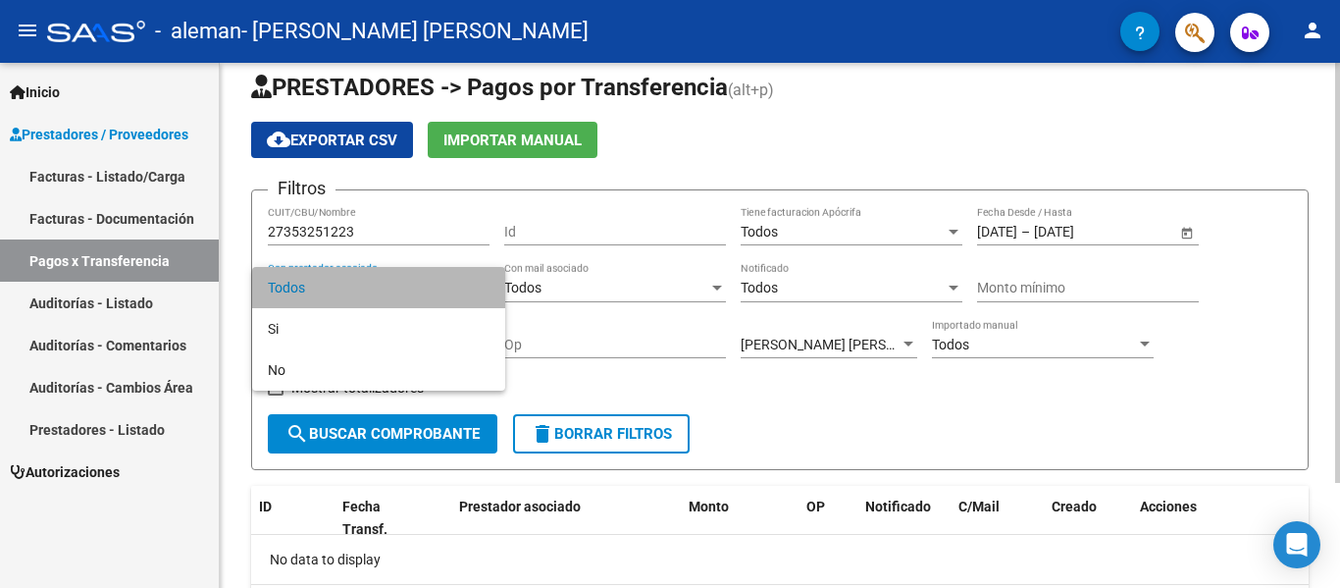
click at [455, 282] on span "Todos" at bounding box center [379, 287] width 222 height 41
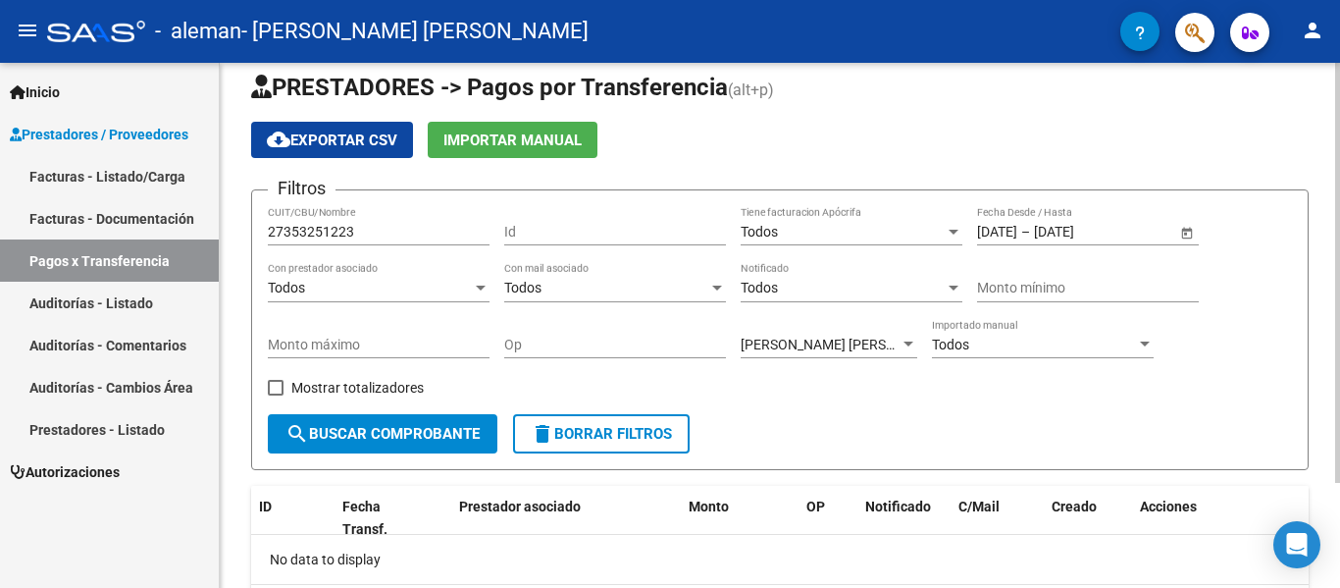
click at [594, 222] on div "Id" at bounding box center [615, 225] width 222 height 39
click at [798, 242] on div "Todos Tiene facturacion Apócrifa" at bounding box center [852, 225] width 222 height 39
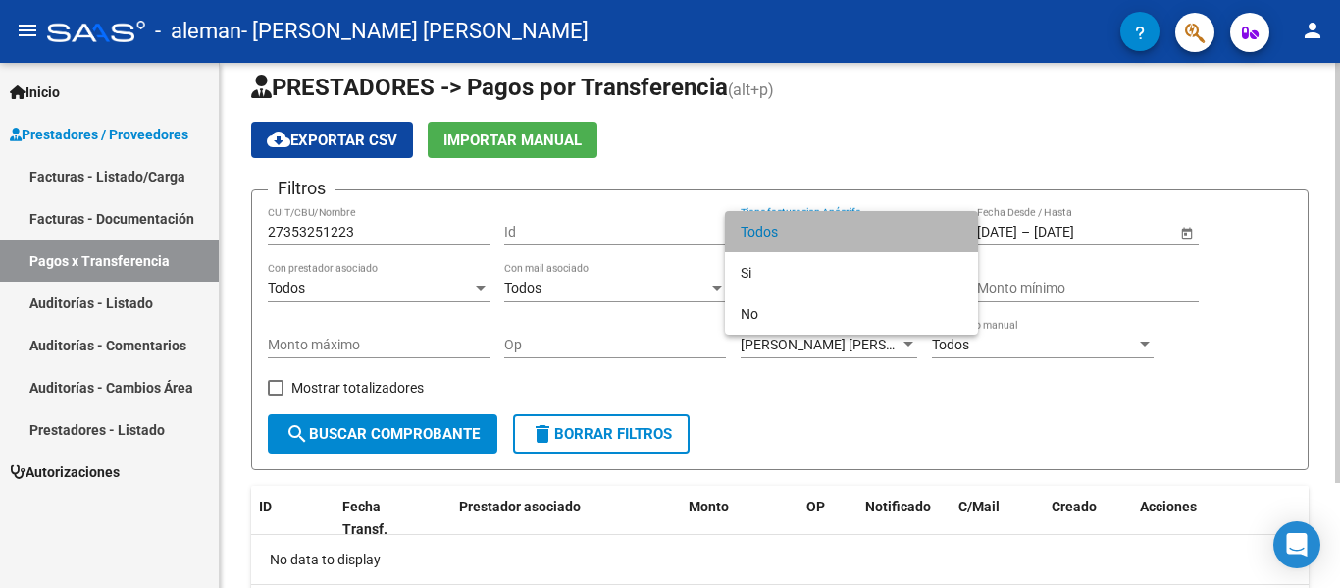
click at [798, 242] on span "Todos" at bounding box center [852, 231] width 222 height 41
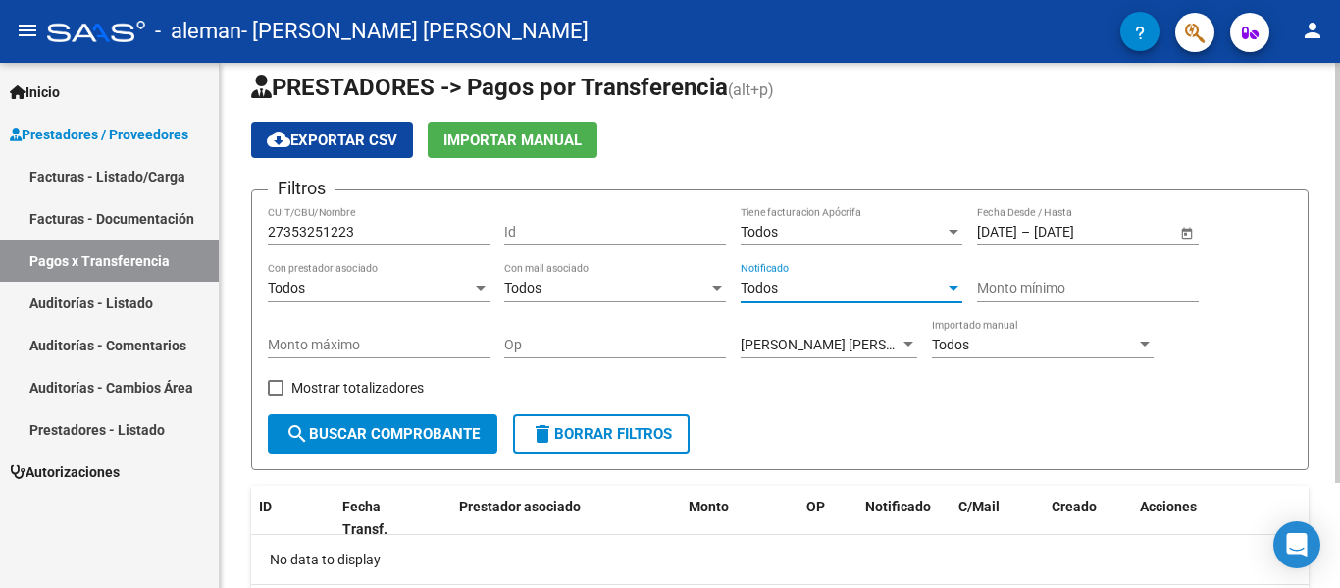
click at [847, 289] on div "Todos" at bounding box center [843, 288] width 204 height 17
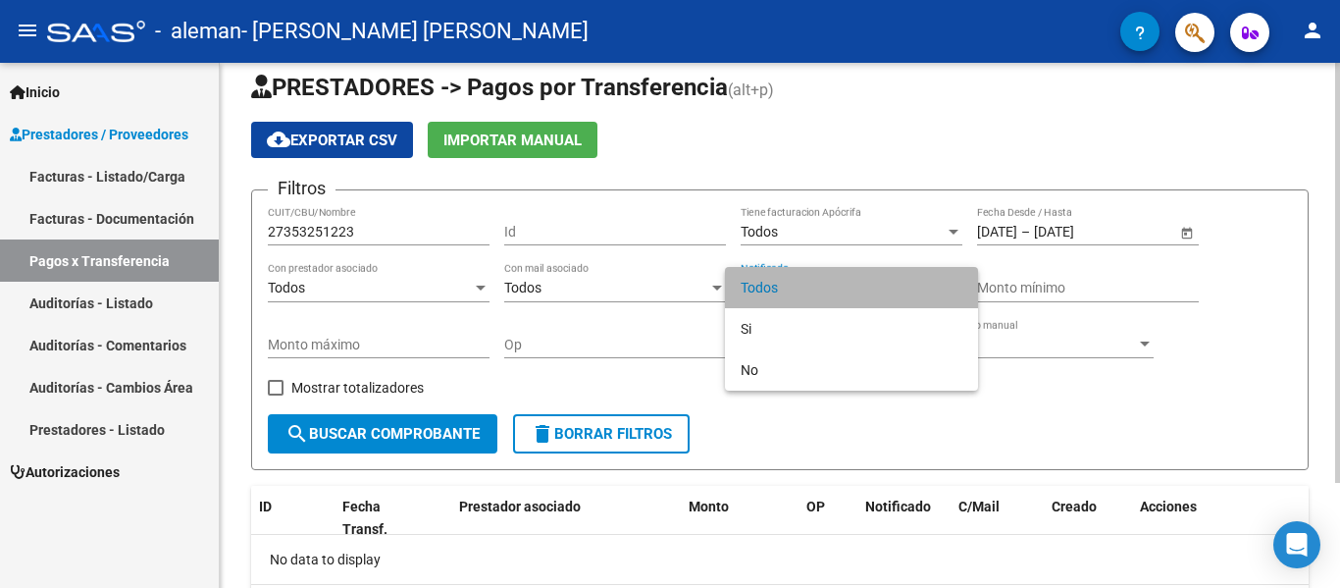
click at [847, 289] on span "Todos" at bounding box center [852, 287] width 222 height 41
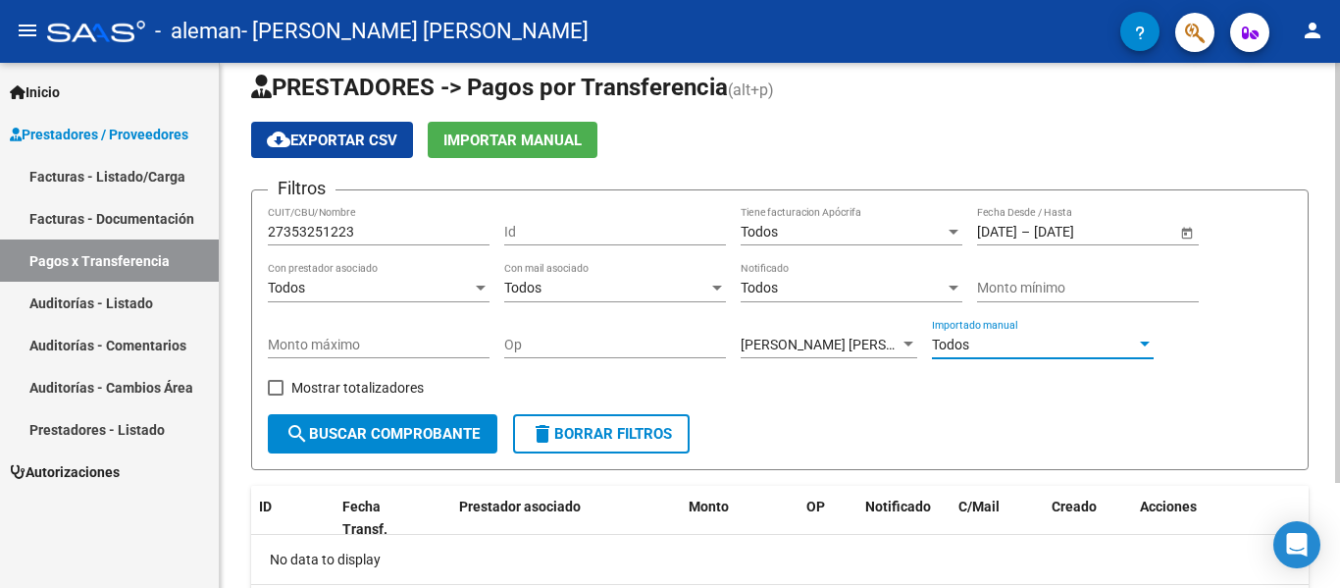
click at [956, 344] on span "Todos" at bounding box center [950, 345] width 37 height 16
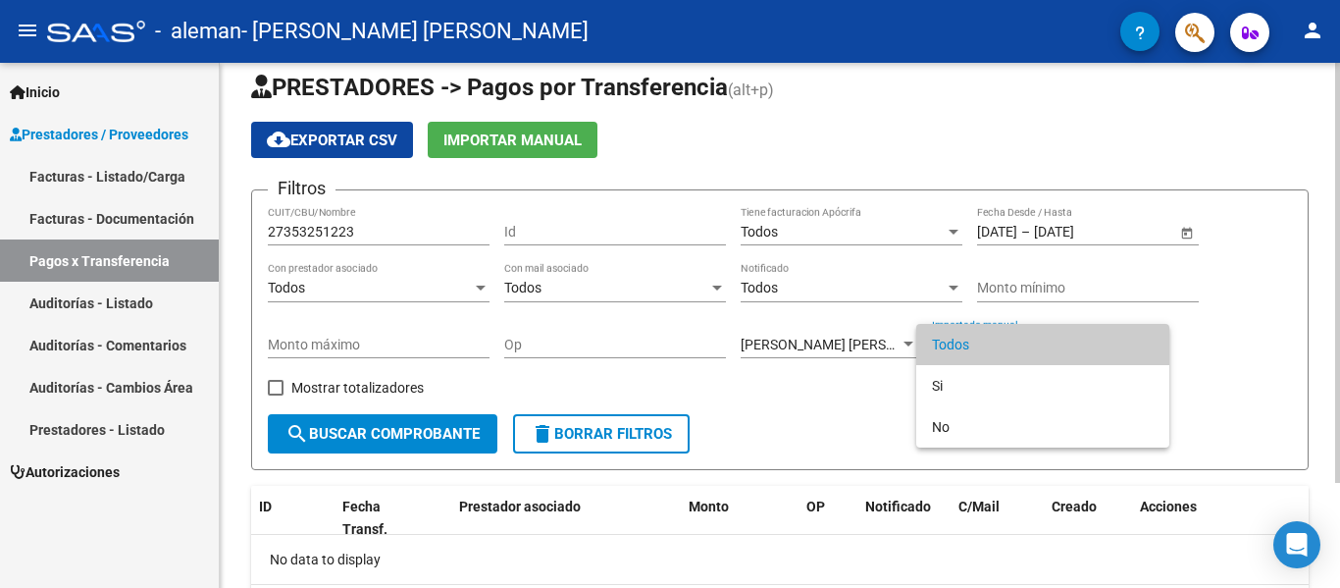
click at [956, 344] on span "Todos" at bounding box center [1043, 344] width 222 height 41
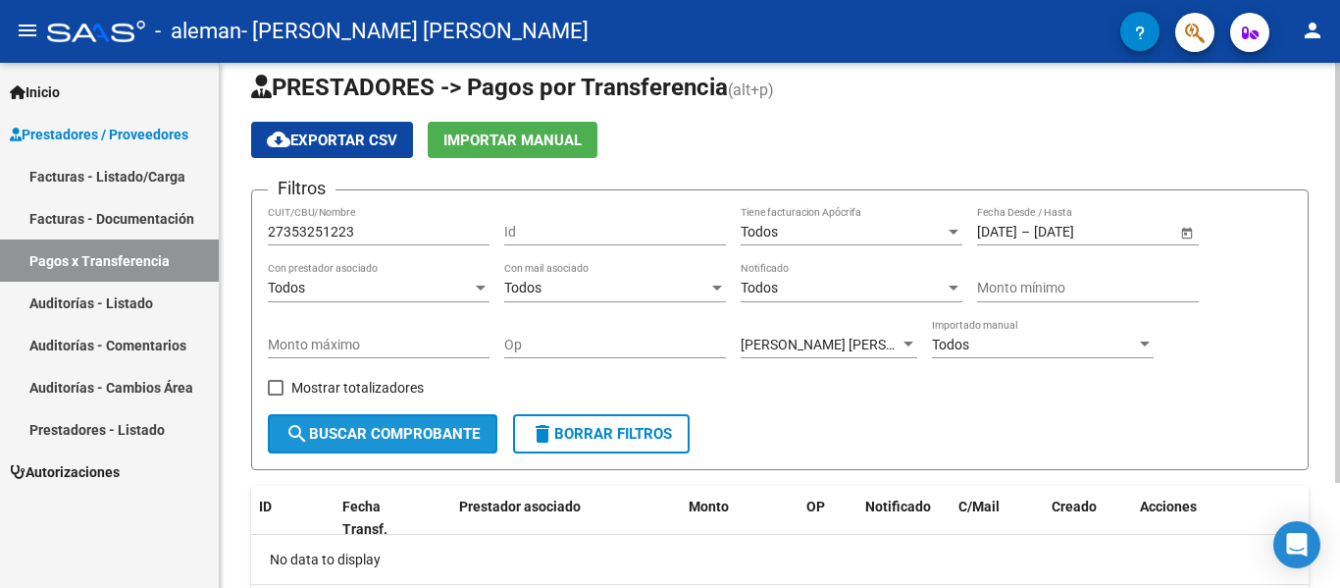
click at [433, 438] on span "search Buscar Comprobante" at bounding box center [383, 434] width 194 height 18
click at [504, 422] on form "Filtros 27353251223 CUIT/CBU/Nombre Id Todos Tiene facturacion Apócrifa [DATE] …" at bounding box center [780, 329] width 1058 height 281
click at [475, 427] on span "search Buscar Comprobante" at bounding box center [383, 434] width 194 height 18
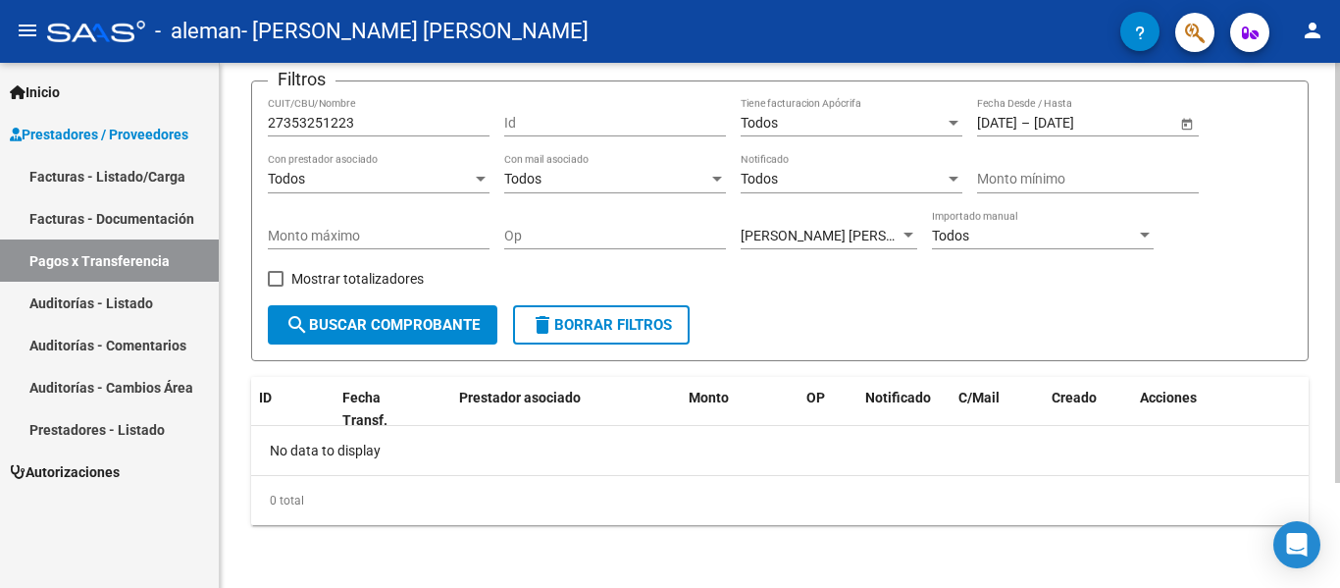
scroll to position [0, 0]
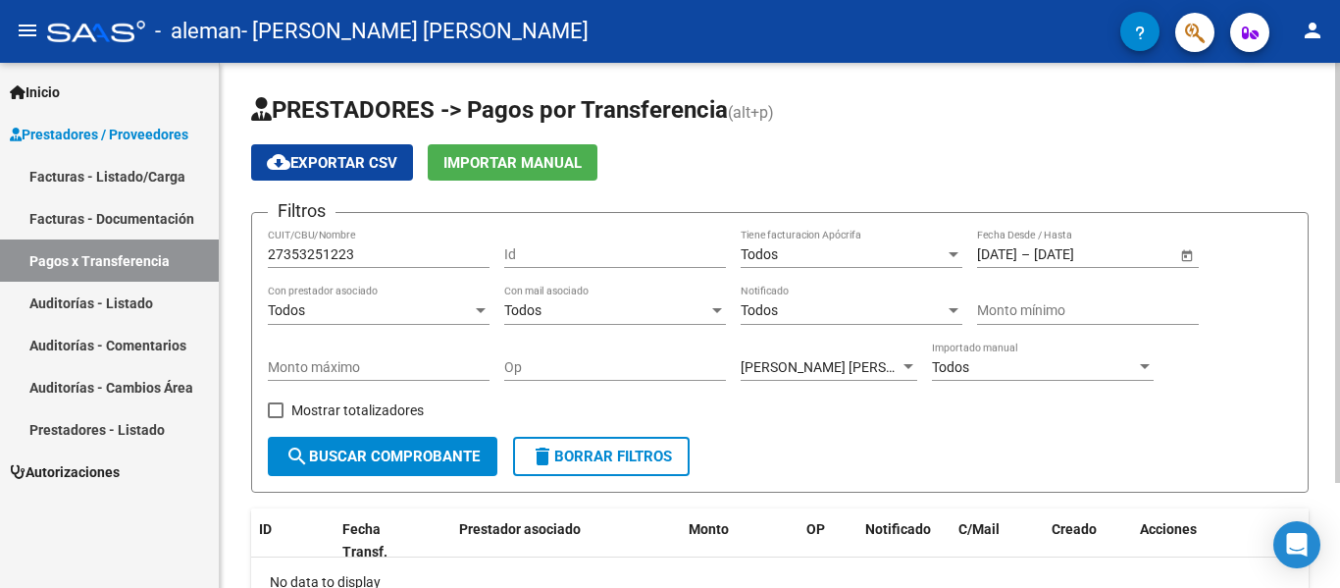
click at [1303, 300] on div "PRESTADORES -> Pagos por Transferencia (alt+p) cloud_download Exportar CSV Impo…" at bounding box center [782, 391] width 1125 height 656
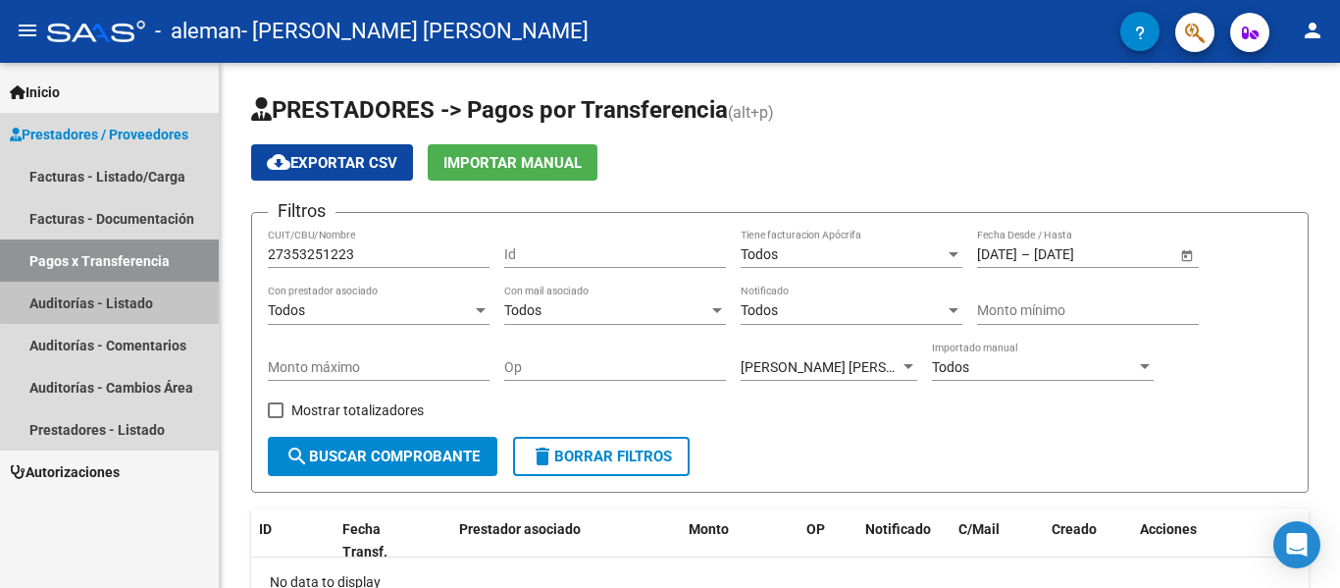
click at [158, 297] on link "Auditorías - Listado" at bounding box center [109, 303] width 219 height 42
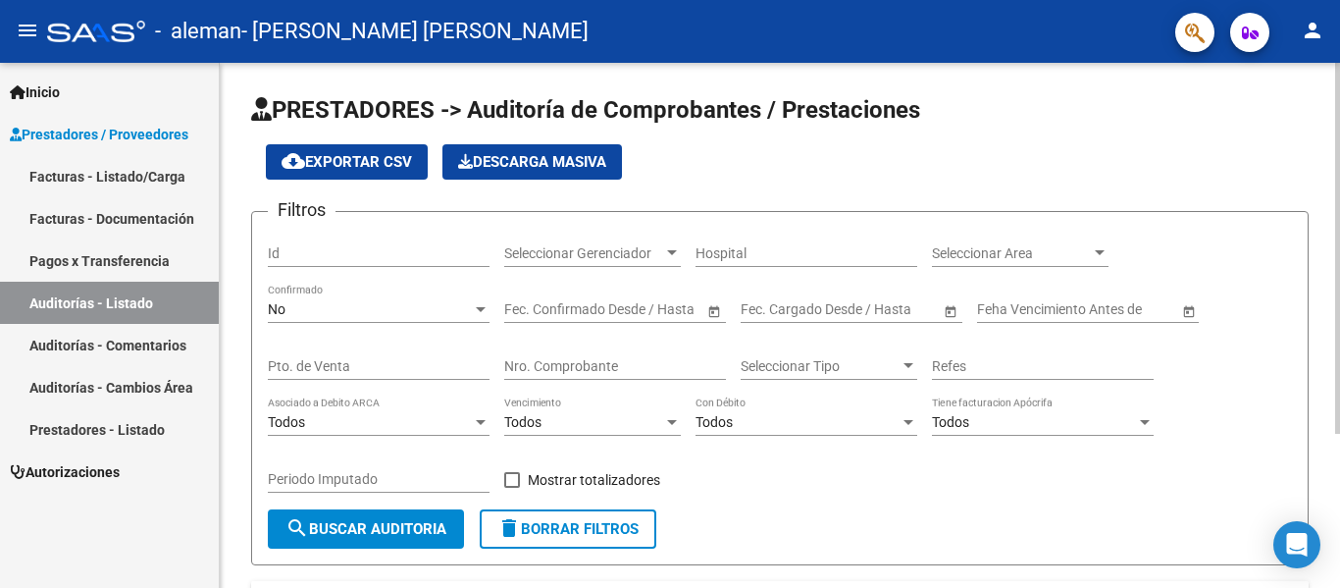
scroll to position [218, 0]
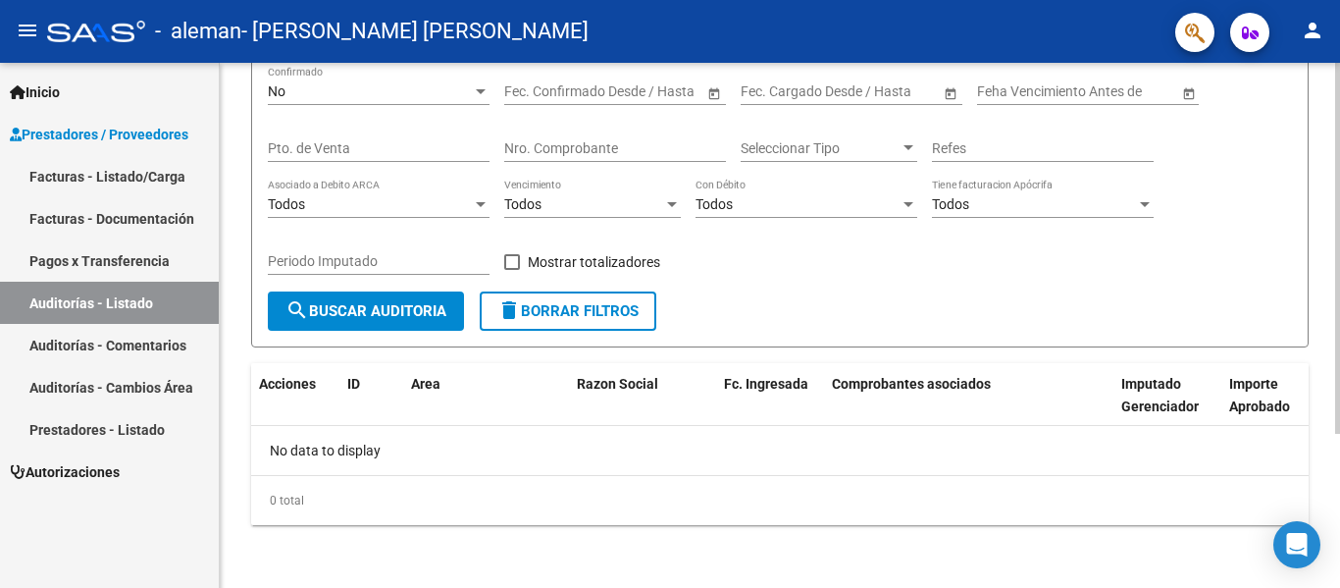
click at [1335, 507] on div at bounding box center [1337, 402] width 5 height 371
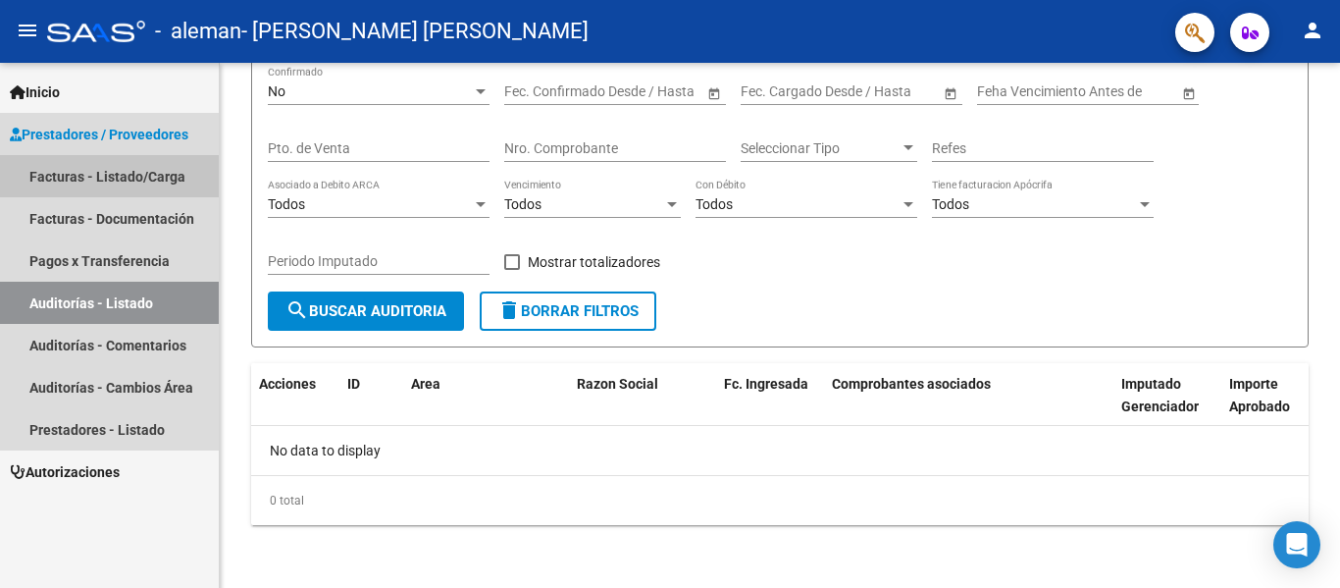
click at [176, 185] on link "Facturas - Listado/Carga" at bounding box center [109, 176] width 219 height 42
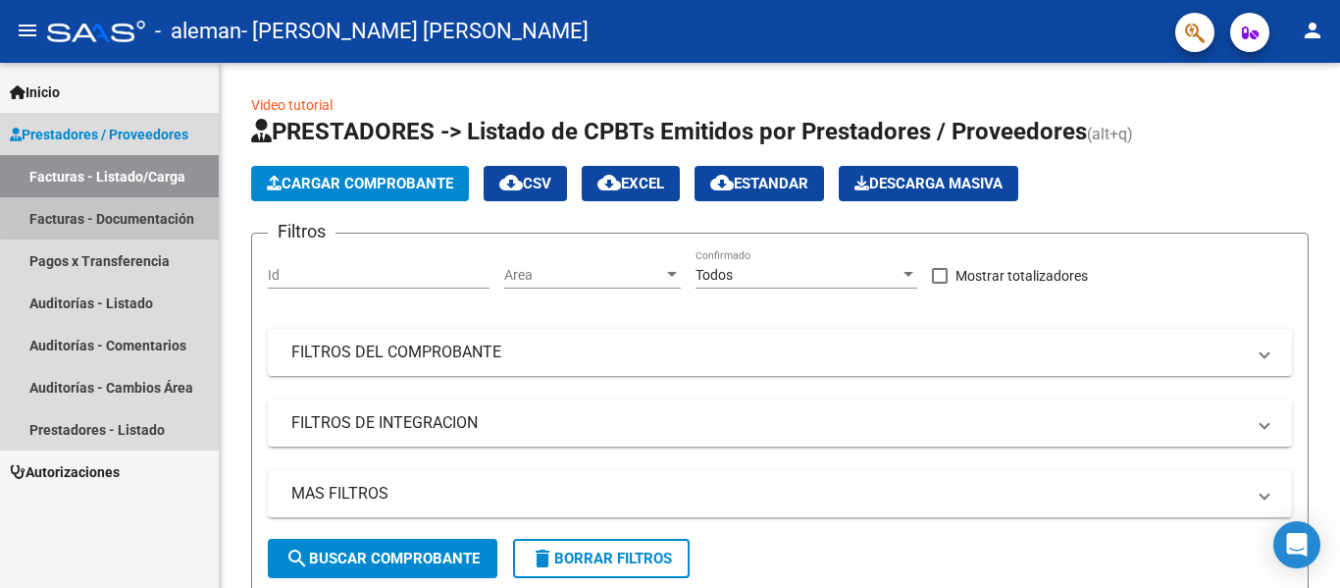
click at [173, 211] on link "Facturas - Documentación" at bounding box center [109, 218] width 219 height 42
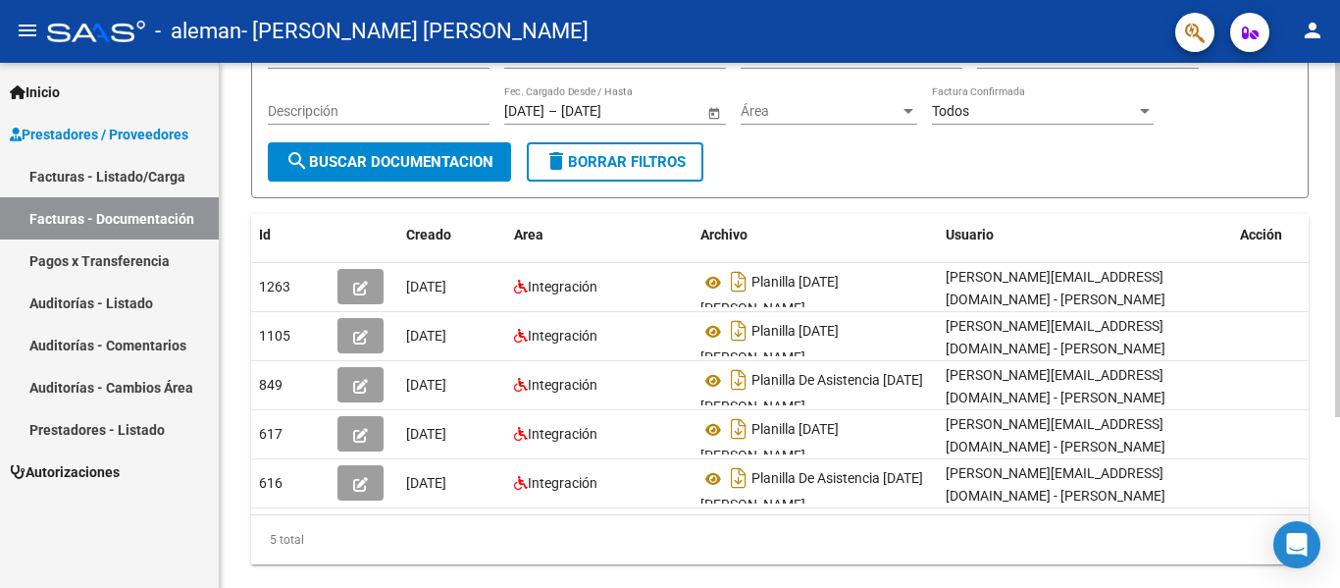
scroll to position [218, 0]
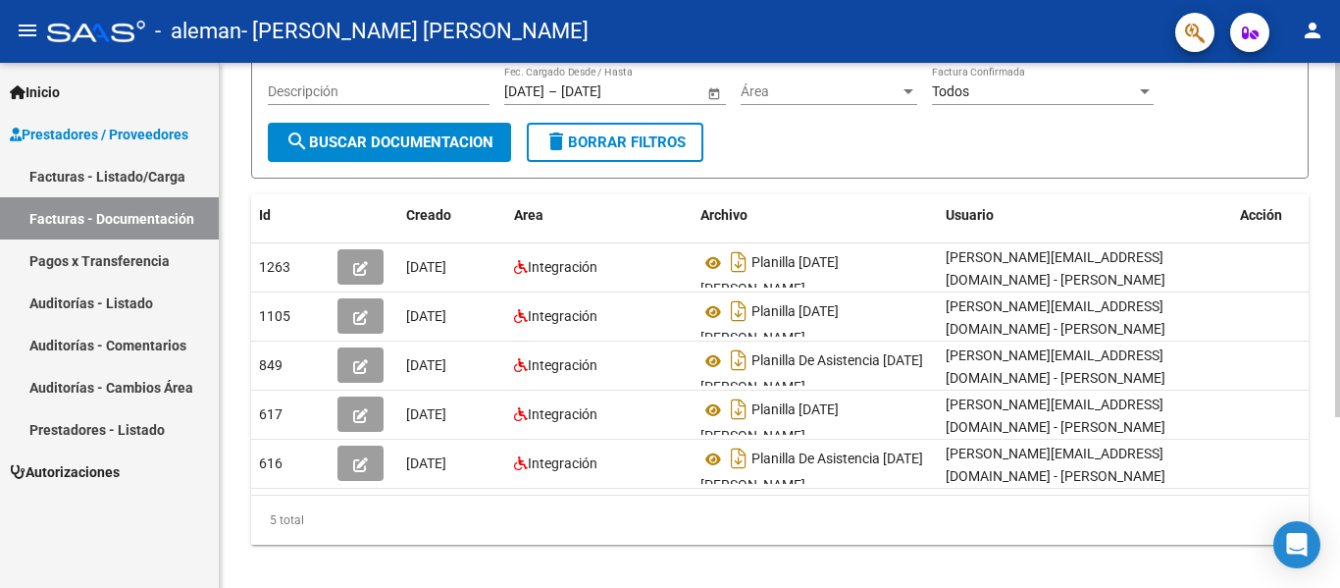
click at [1339, 512] on div at bounding box center [1337, 397] width 5 height 354
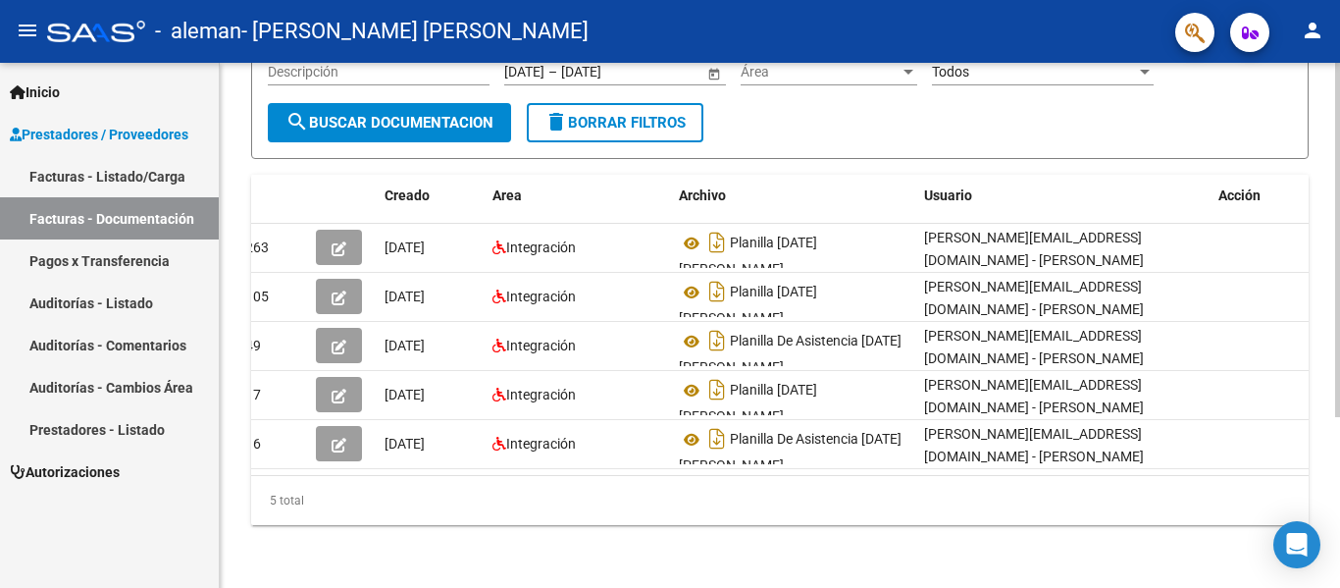
scroll to position [222, 0]
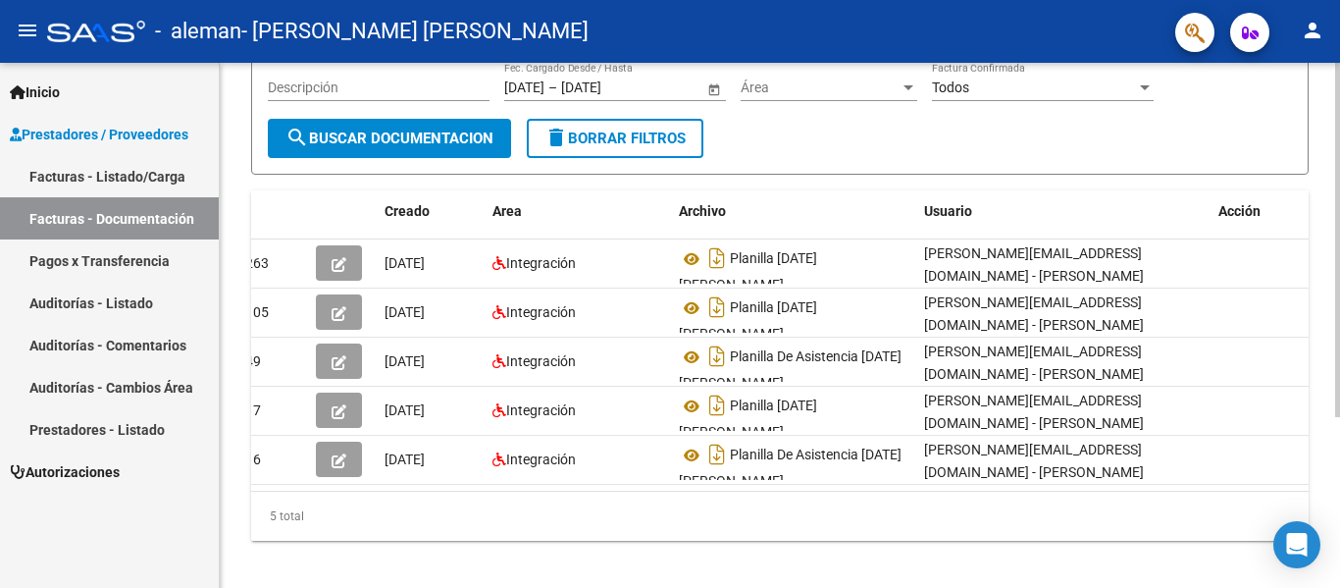
click at [1331, 341] on div "PRESTADORES -> Comprobantes - Documentación Respaldatoria cloud_download Export…" at bounding box center [782, 222] width 1125 height 762
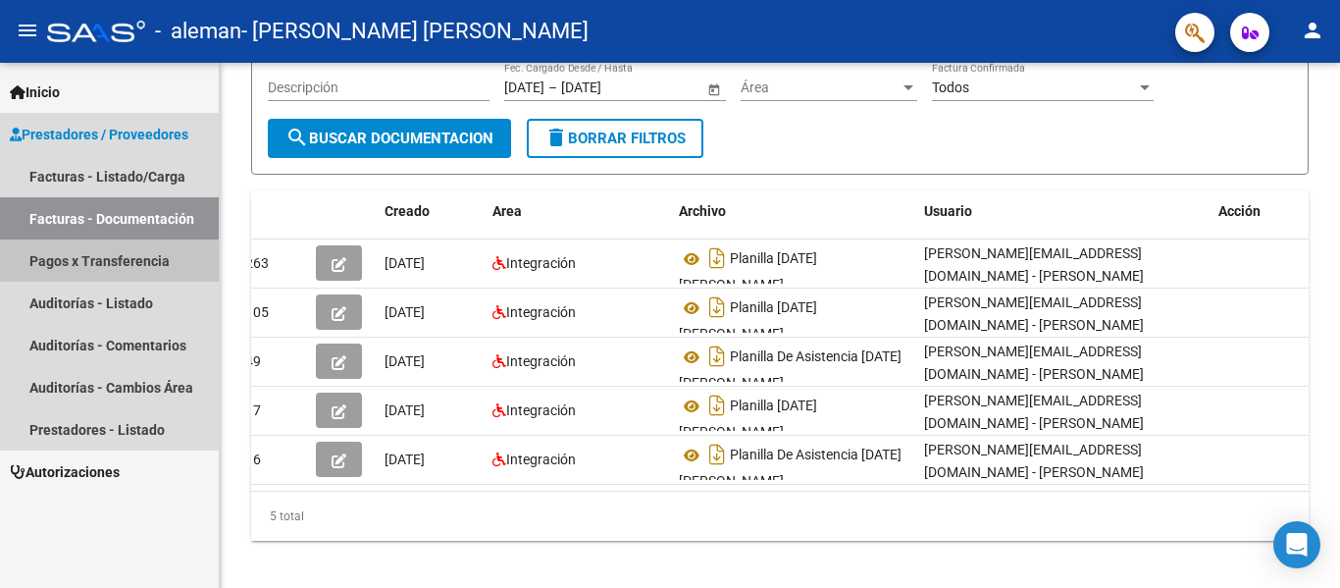
click at [173, 280] on link "Pagos x Transferencia" at bounding box center [109, 260] width 219 height 42
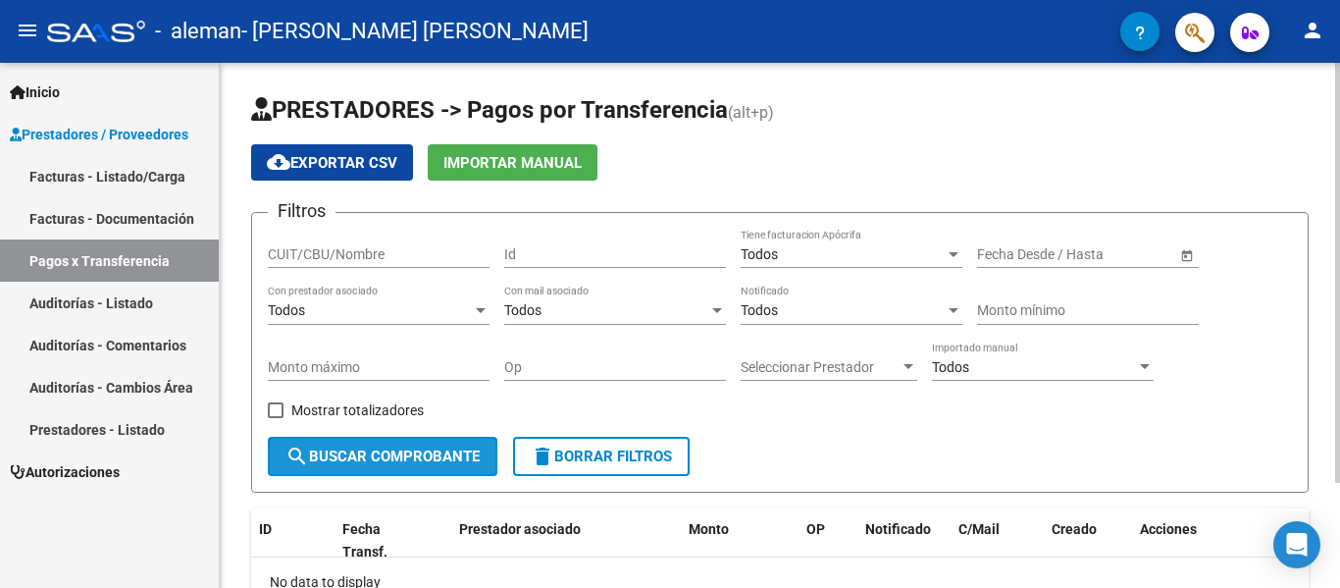
click at [372, 437] on button "search Buscar Comprobante" at bounding box center [383, 456] width 230 height 39
click at [437, 233] on div "CUIT/CBU/Nombre" at bounding box center [379, 248] width 222 height 39
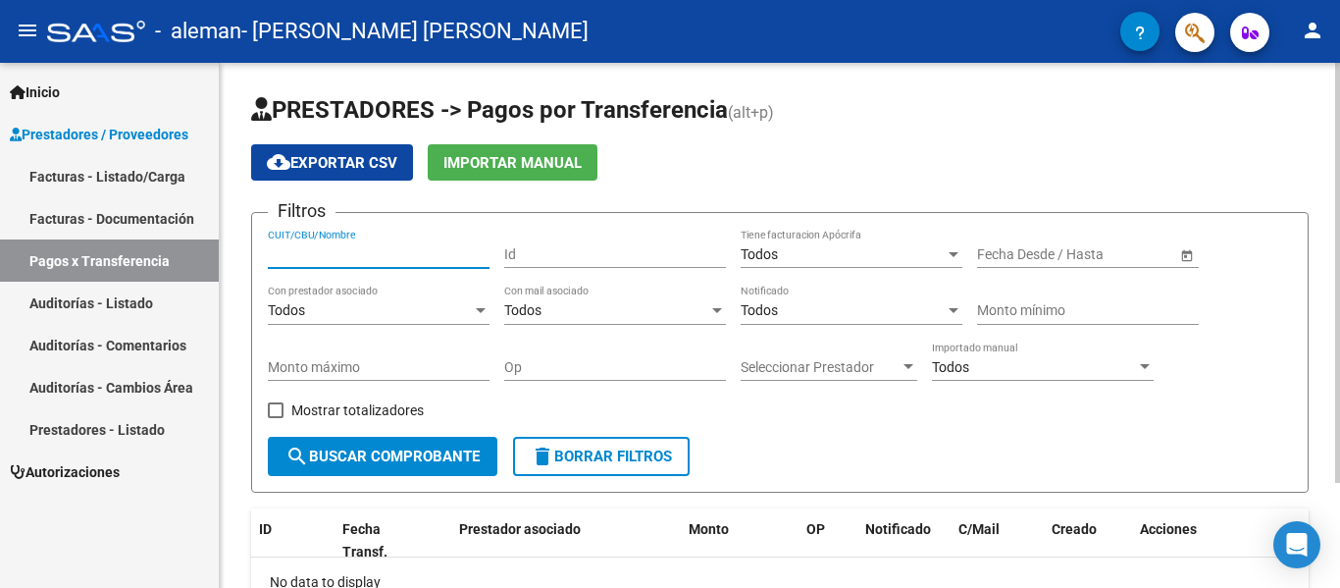
click at [435, 246] on input "CUIT/CBU/Nombre" at bounding box center [379, 254] width 222 height 17
paste input "l"
type input "[PERSON_NAME]"
click at [989, 353] on div "Todos Importado manual" at bounding box center [1043, 360] width 222 height 39
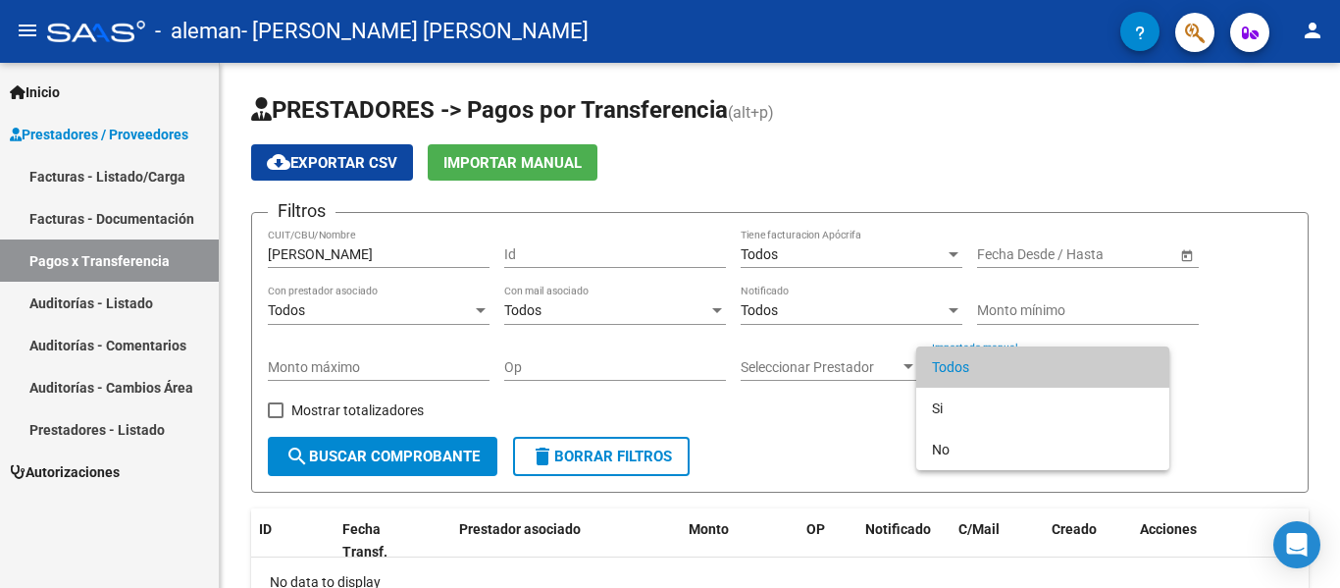
click at [981, 359] on span "Todos" at bounding box center [1043, 366] width 222 height 41
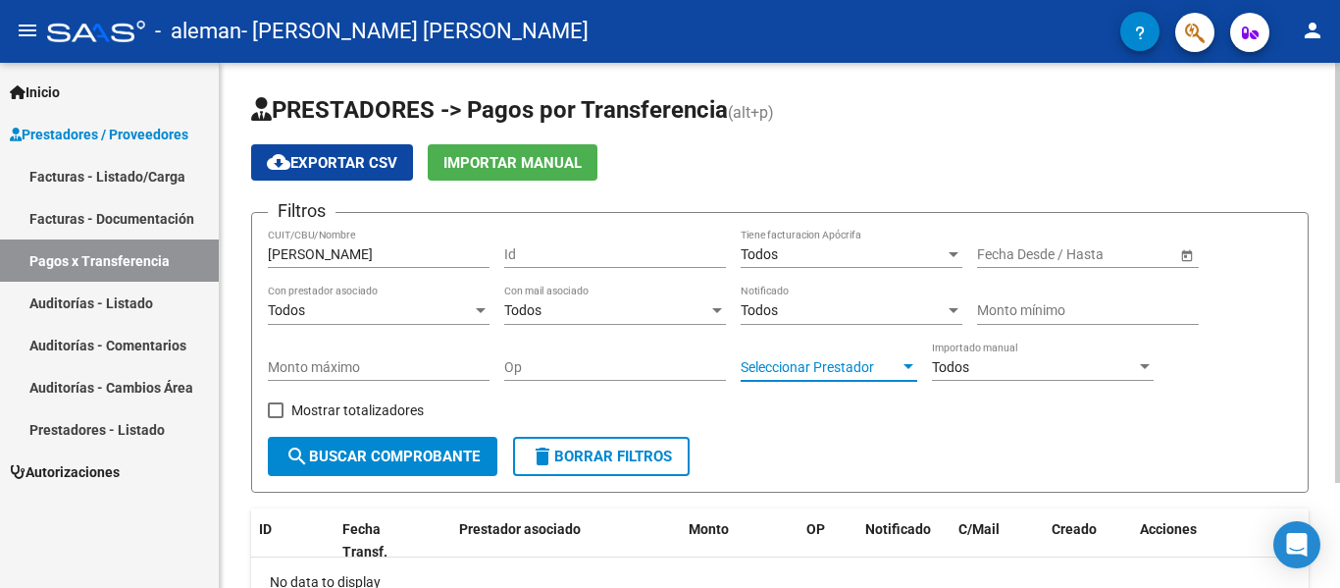
click at [890, 362] on span "Seleccionar Prestador" at bounding box center [820, 367] width 159 height 17
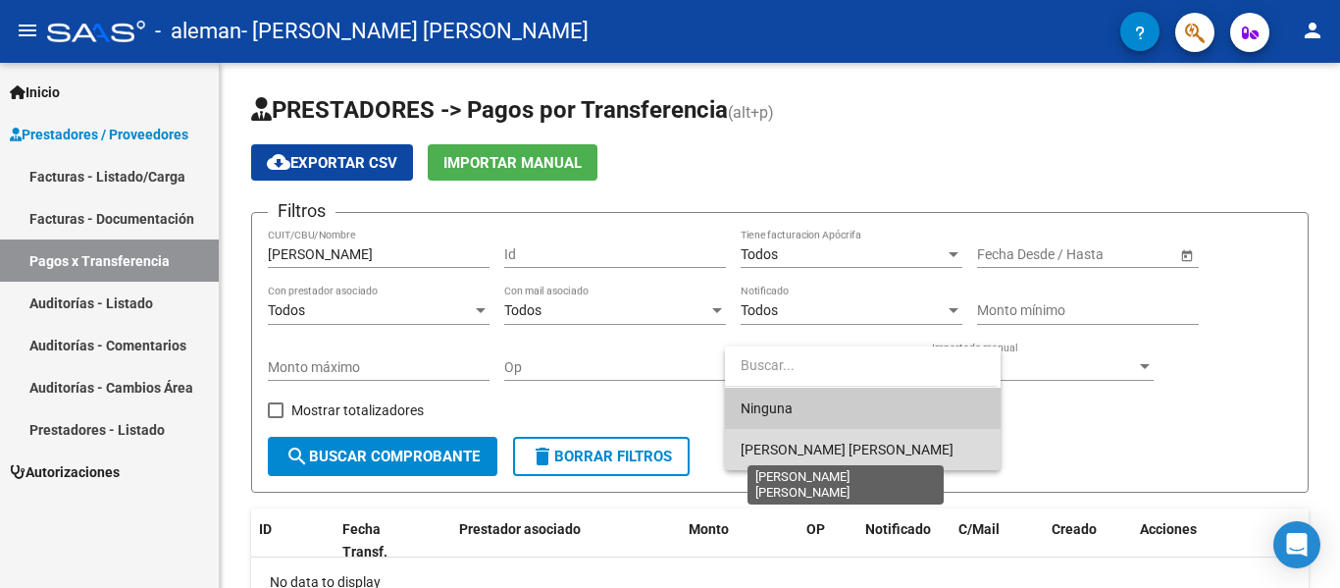
click at [863, 443] on span "[PERSON_NAME] [PERSON_NAME]" at bounding box center [847, 450] width 213 height 16
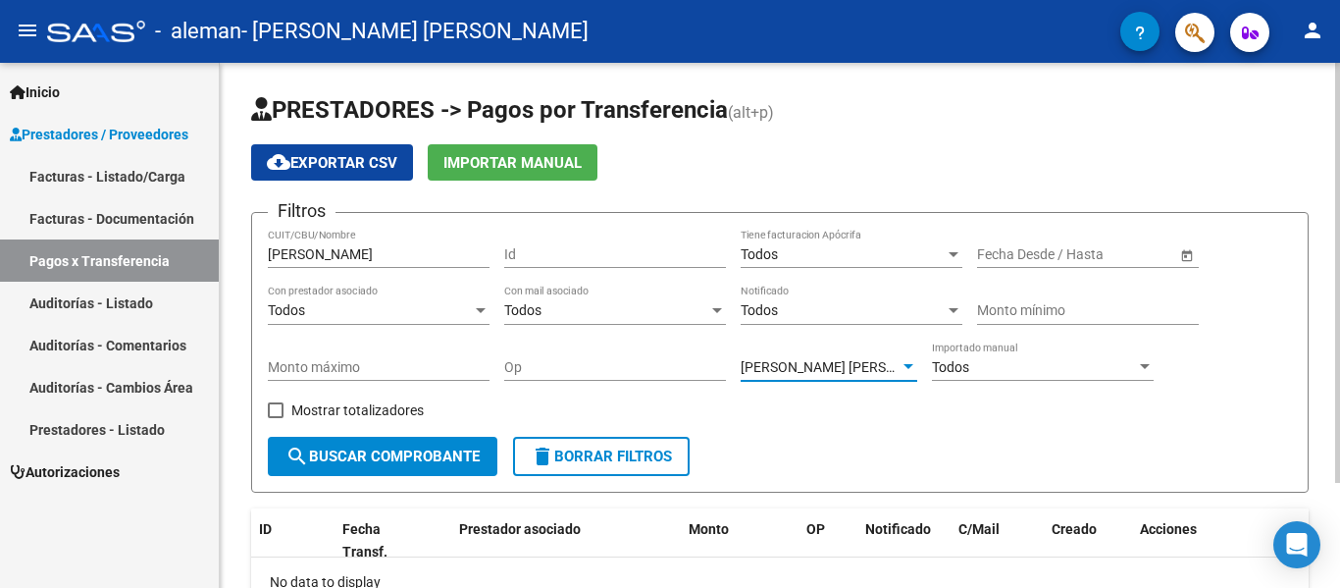
click at [422, 455] on span "search Buscar Comprobante" at bounding box center [383, 456] width 194 height 18
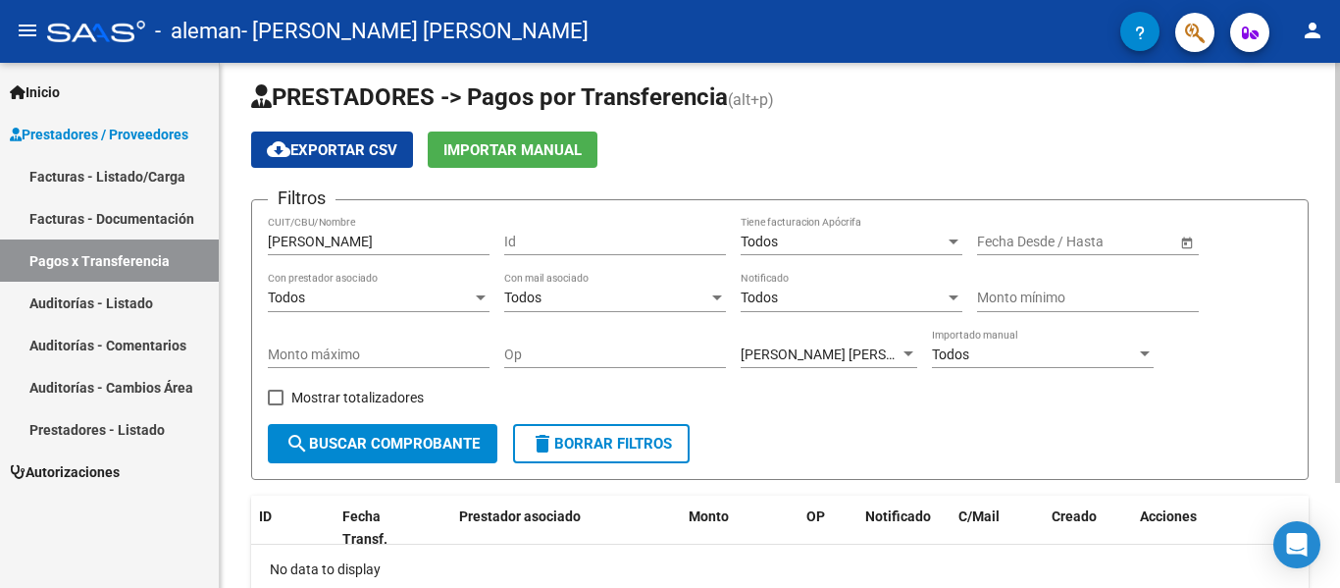
scroll to position [11, 0]
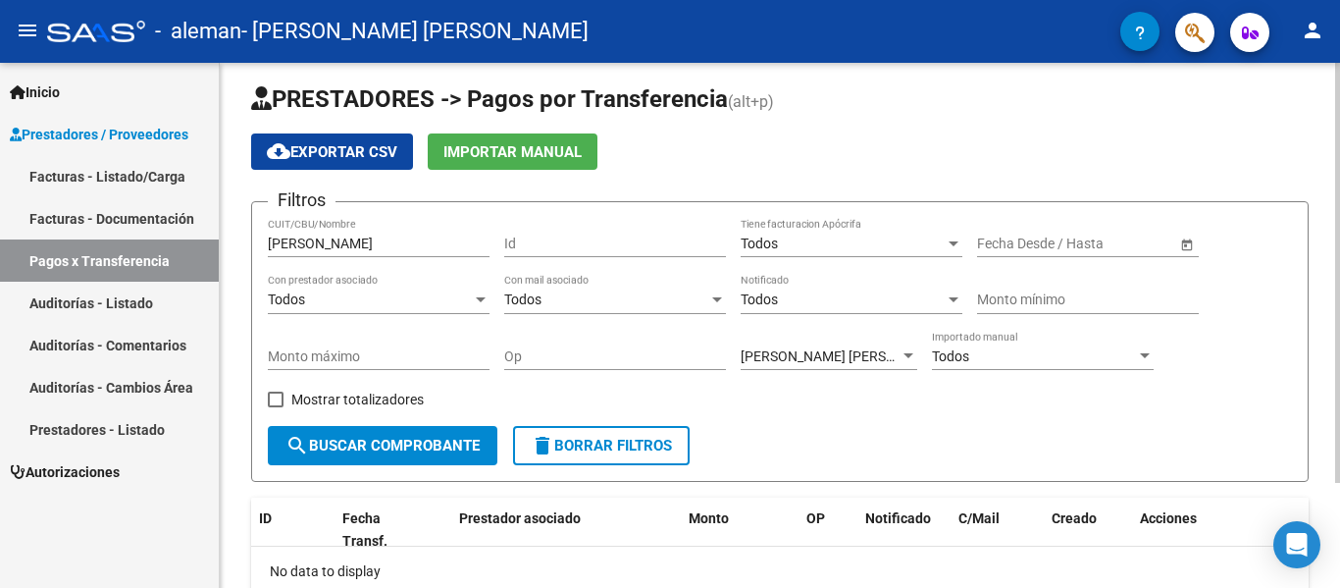
click at [1339, 274] on div at bounding box center [1337, 282] width 5 height 420
